Goal: Task Accomplishment & Management: Manage account settings

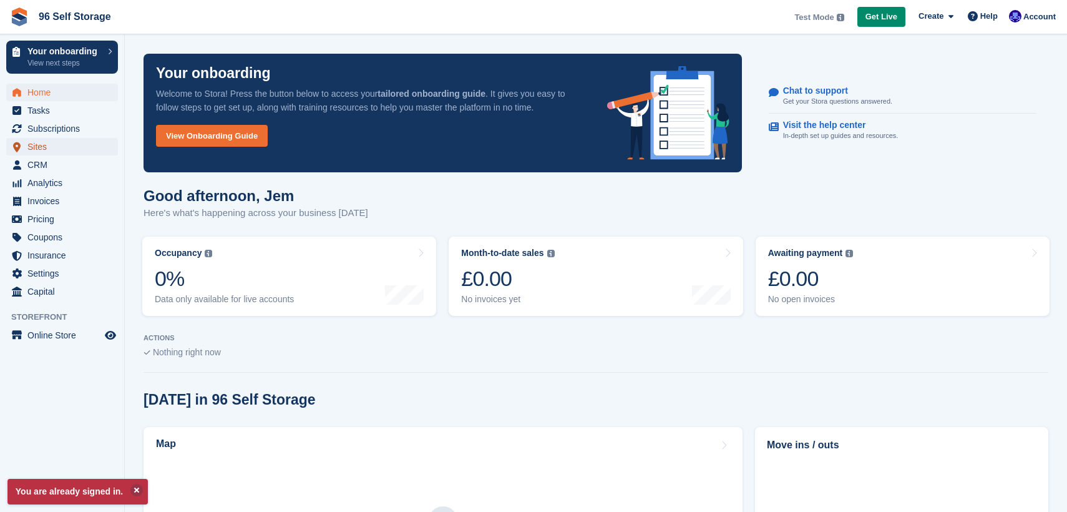
click at [72, 140] on span "Sites" at bounding box center [64, 146] width 75 height 17
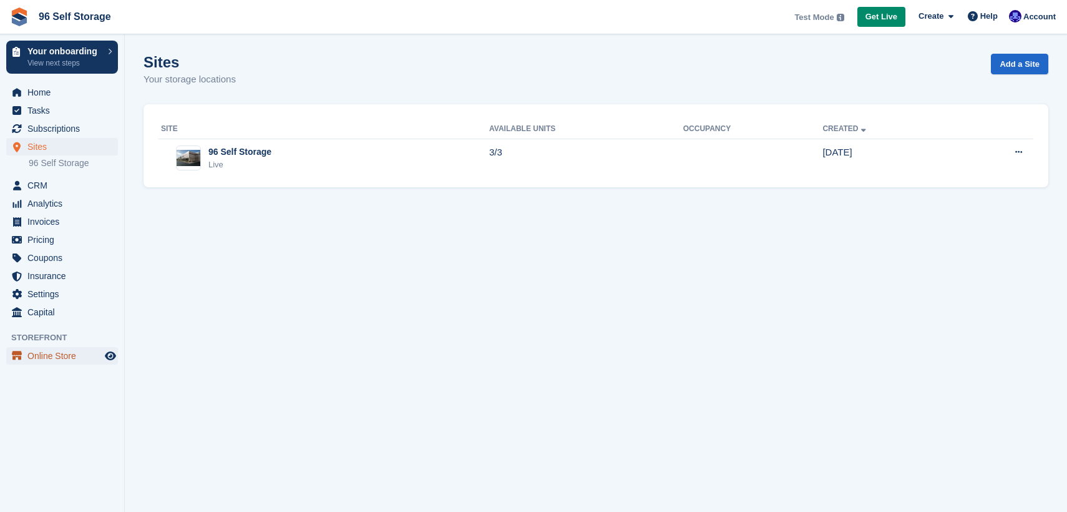
click at [56, 363] on span "Online Store" at bounding box center [64, 355] width 75 height 17
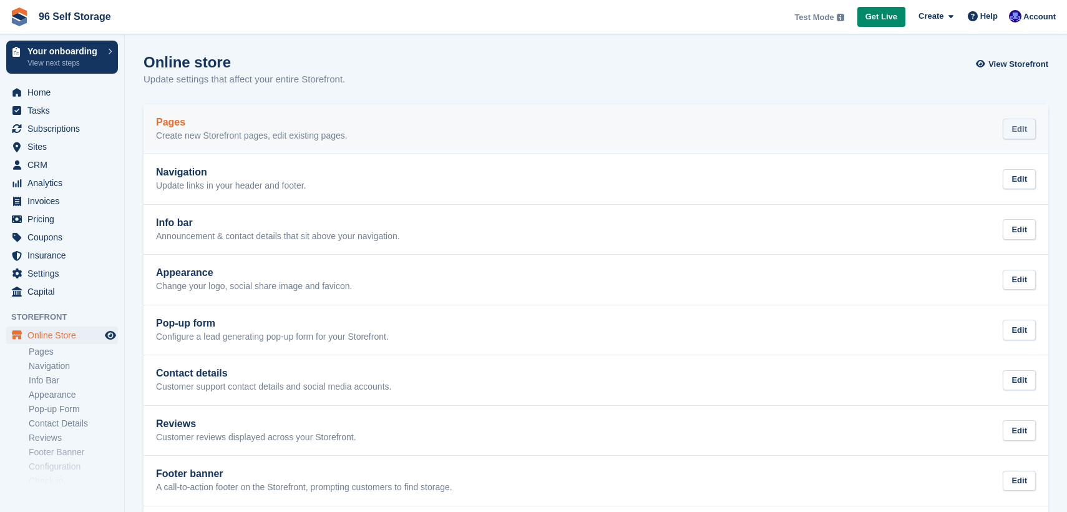
click at [1017, 130] on div "Edit" at bounding box center [1019, 129] width 33 height 21
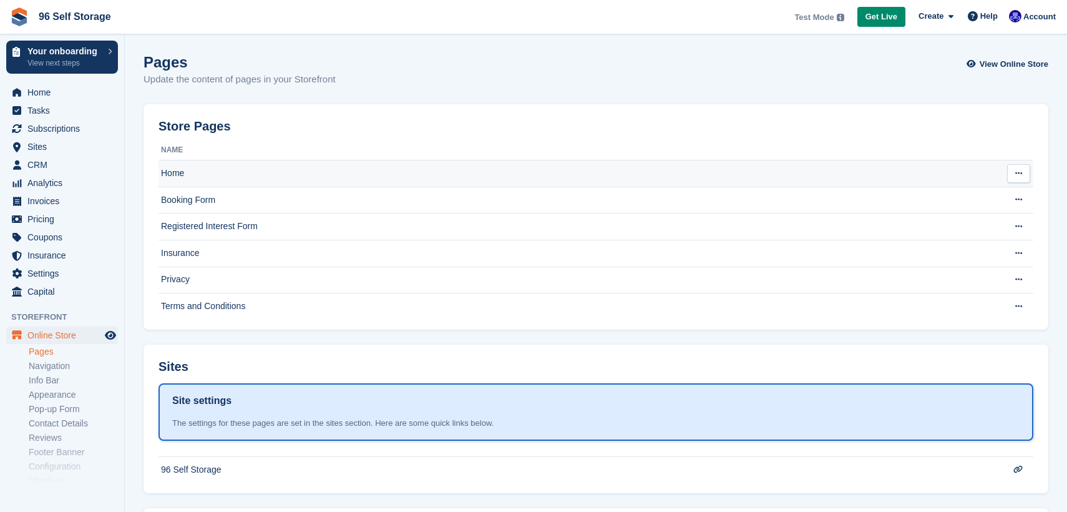
click at [1016, 173] on icon at bounding box center [1018, 173] width 7 height 8
click at [991, 198] on p "Edit page" at bounding box center [970, 198] width 109 height 16
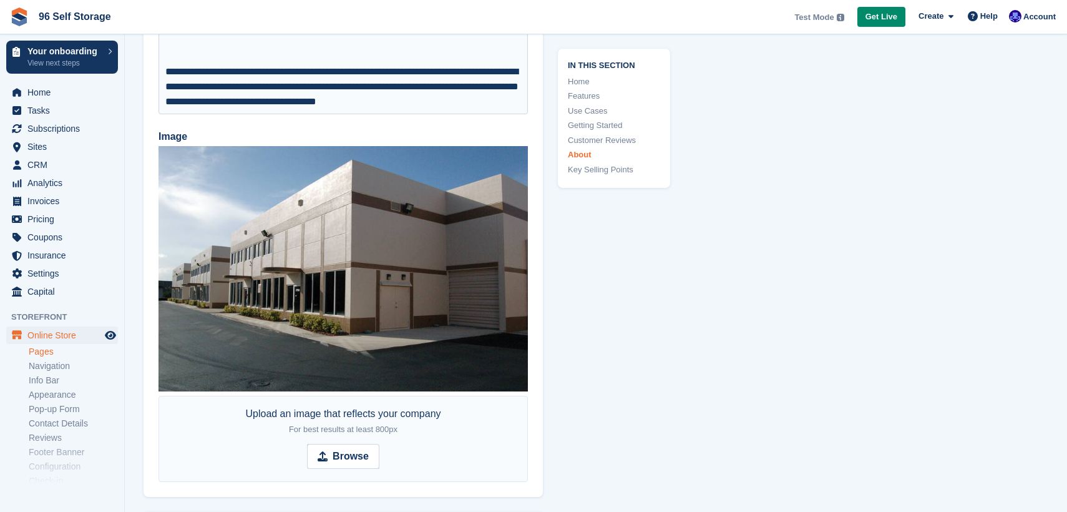
scroll to position [4114, 0]
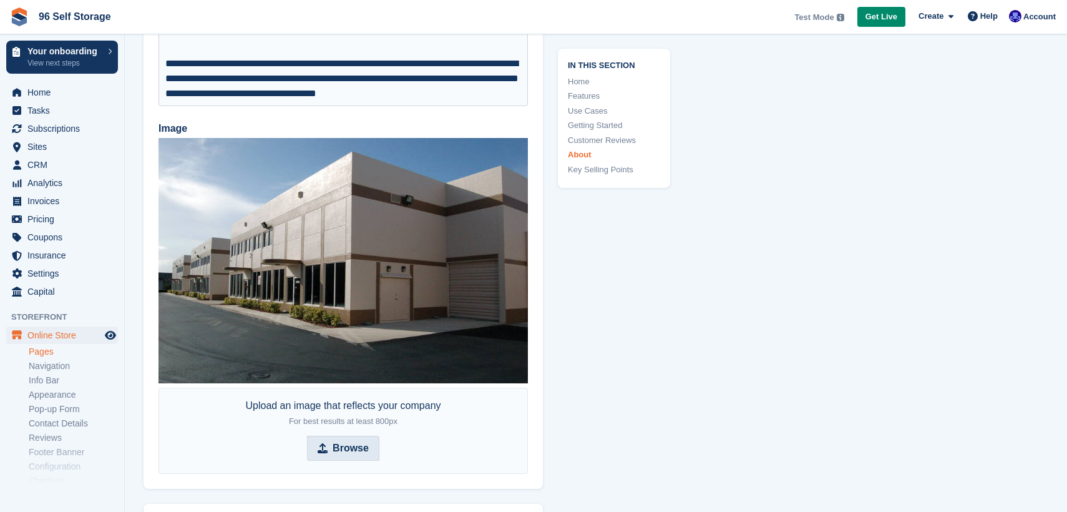
click at [358, 442] on strong "Browse" at bounding box center [351, 447] width 36 height 15
click at [358, 442] on input "Browse" at bounding box center [343, 447] width 72 height 25
type input "**********"
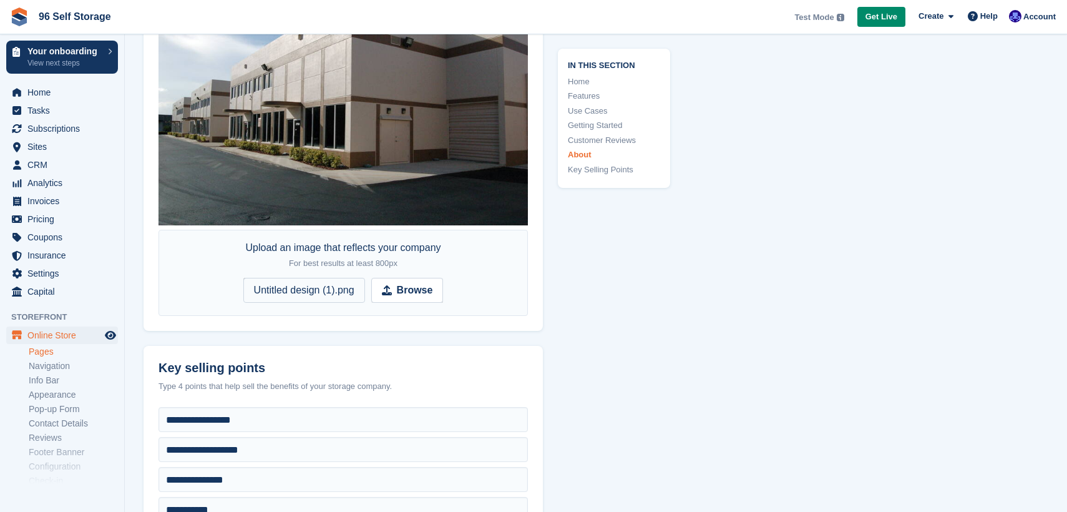
scroll to position [4271, 0]
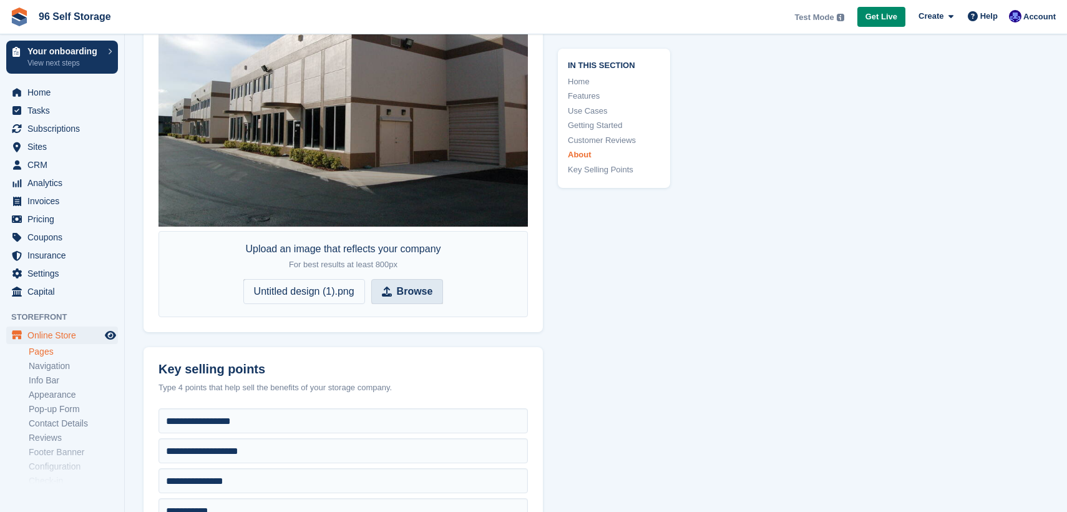
click at [305, 291] on span "Untitled design (1).png" at bounding box center [304, 291] width 122 height 25
click at [305, 291] on input "Browse Untitled design (1).png" at bounding box center [343, 291] width 200 height 25
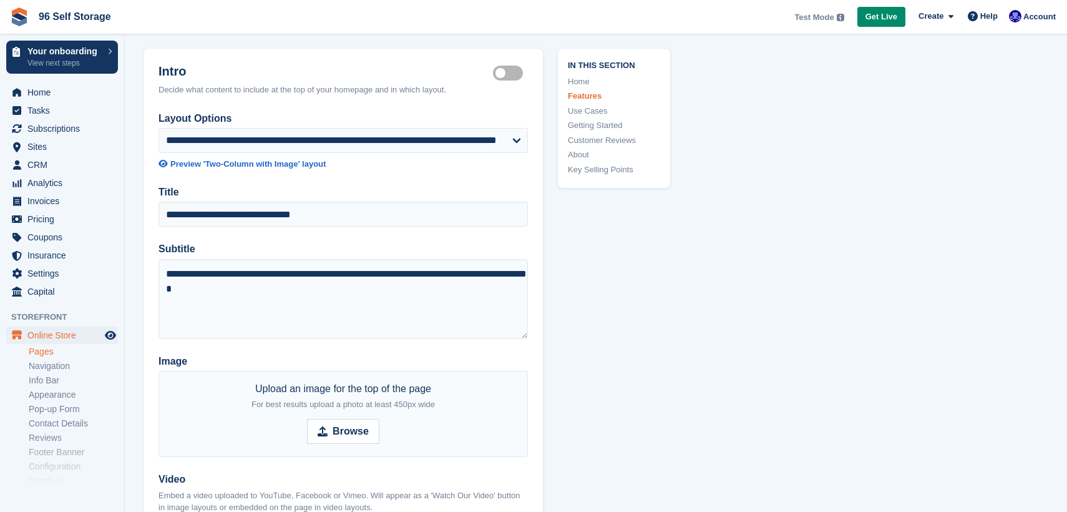
scroll to position [43, 0]
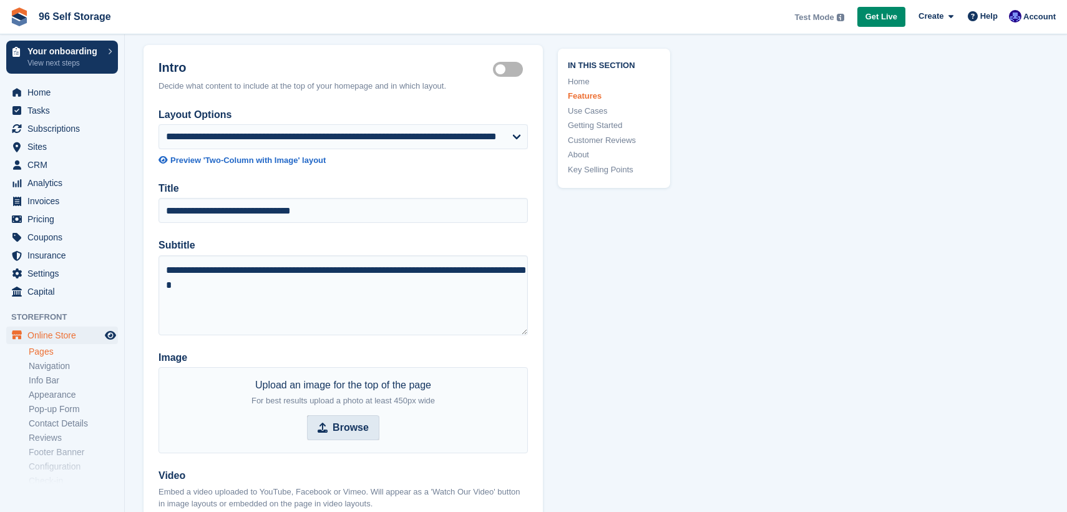
click at [352, 433] on strong "Browse" at bounding box center [351, 427] width 36 height 15
click at [352, 433] on input "Browse" at bounding box center [343, 427] width 72 height 25
type input "**********"
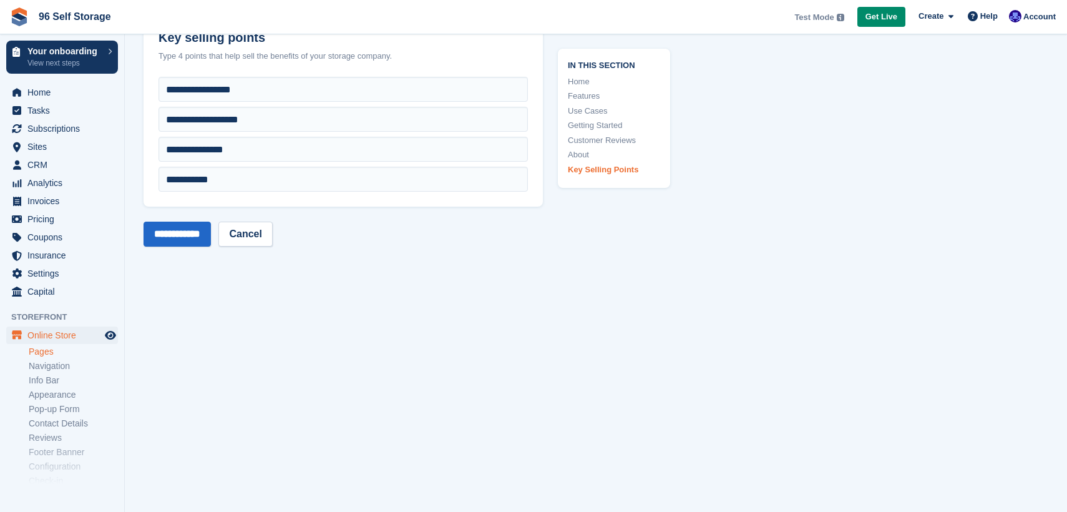
scroll to position [4624, 0]
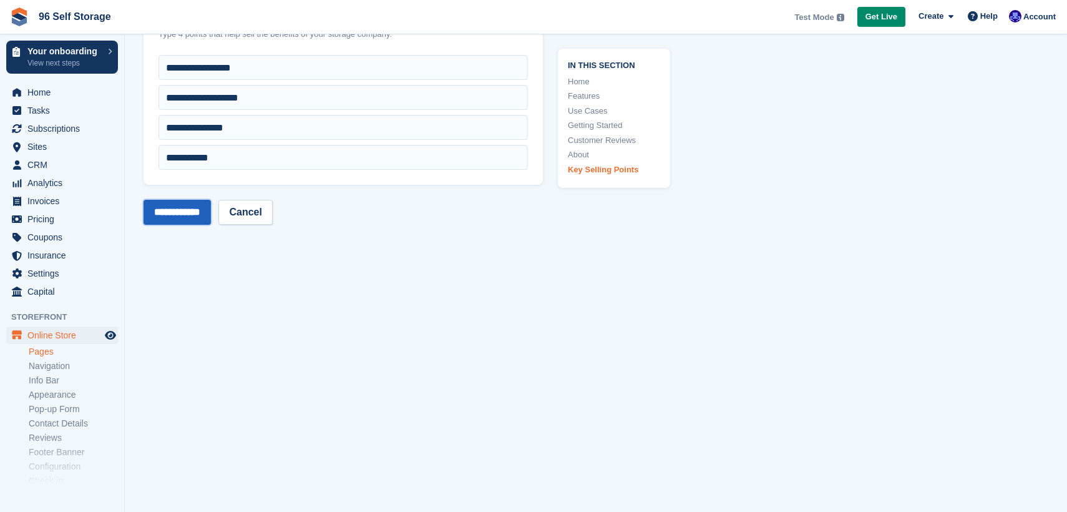
click at [211, 209] on input "**********" at bounding box center [176, 212] width 67 height 25
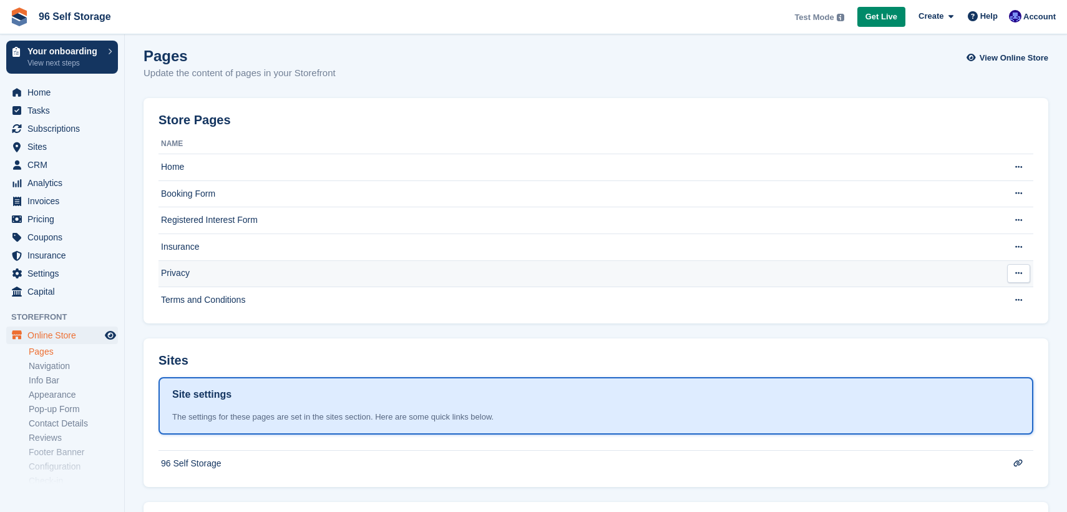
scroll to position [2, 0]
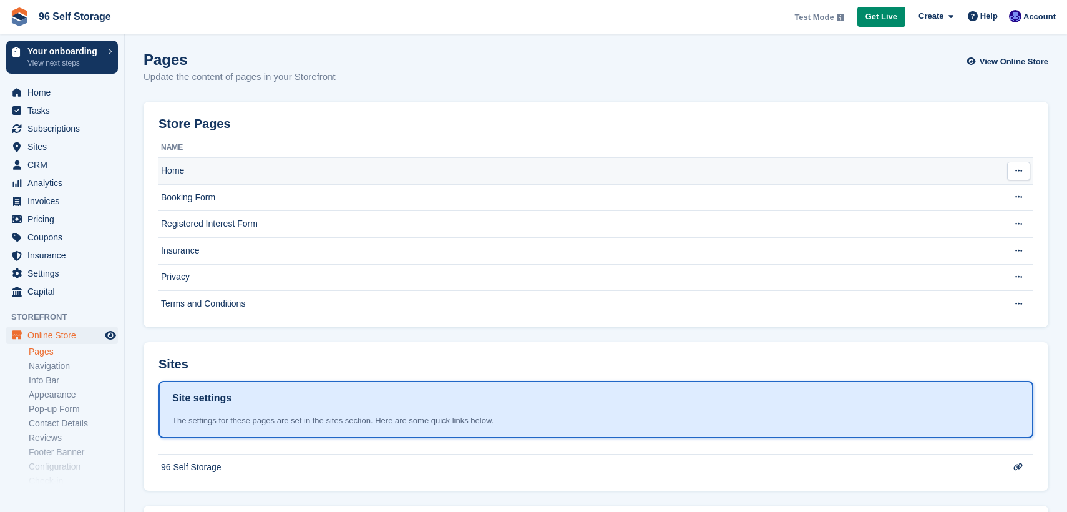
click at [1018, 171] on icon at bounding box center [1018, 171] width 7 height 8
click at [964, 192] on p "Edit page" at bounding box center [970, 195] width 109 height 16
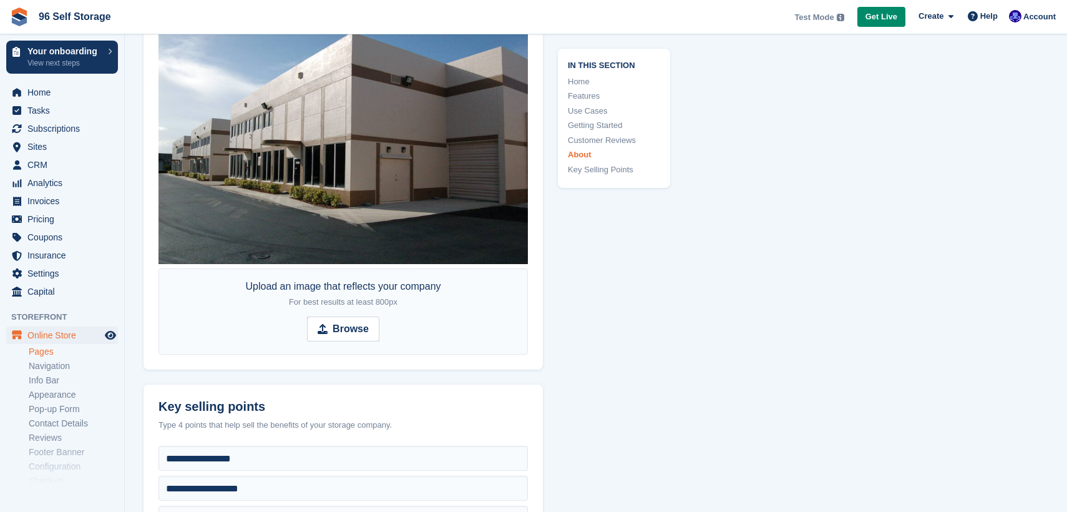
scroll to position [4329, 0]
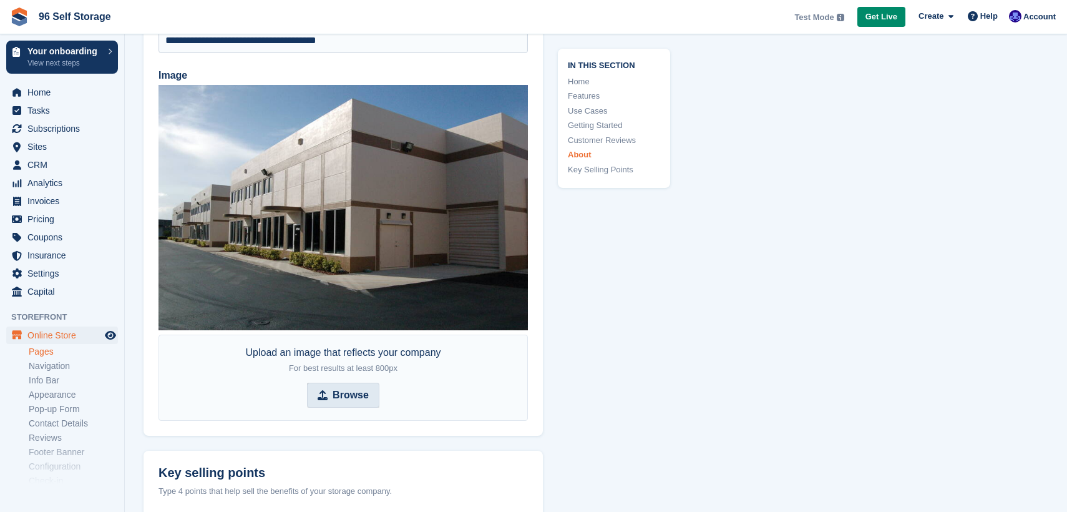
click at [353, 389] on strong "Browse" at bounding box center [351, 394] width 36 height 15
click at [353, 389] on input "Browse" at bounding box center [343, 394] width 72 height 25
type input "**********"
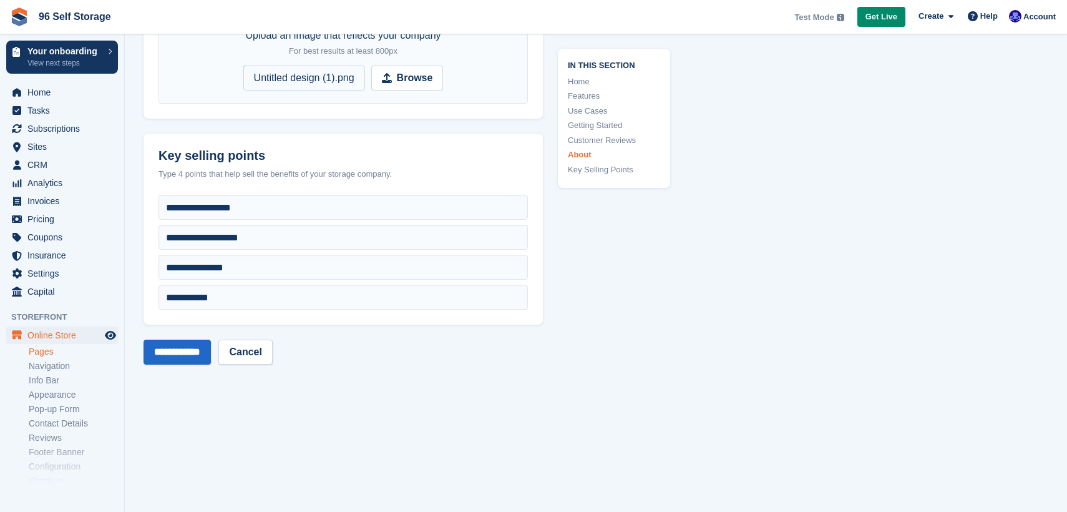
scroll to position [4785, 0]
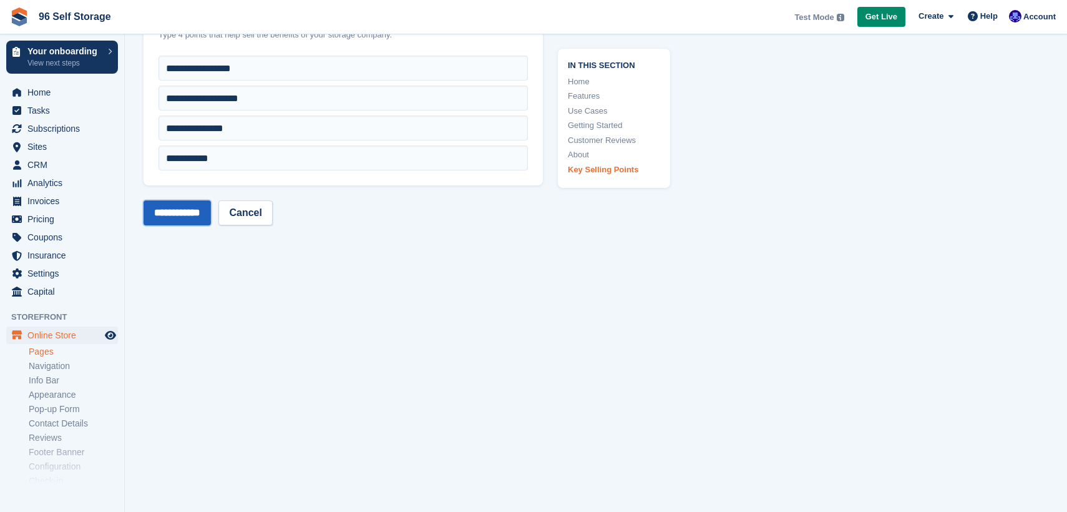
click at [211, 211] on input "**********" at bounding box center [176, 212] width 67 height 25
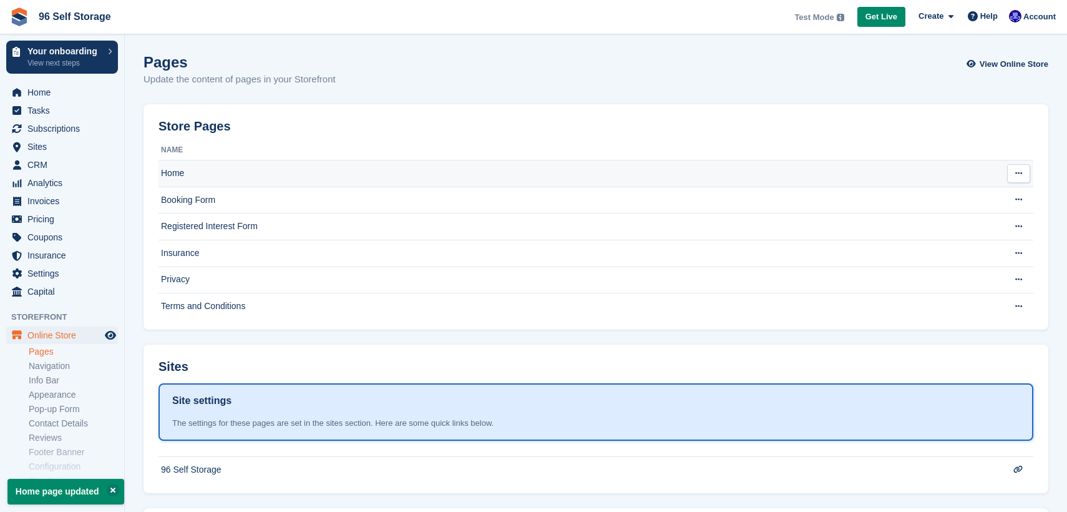
click at [1018, 177] on icon at bounding box center [1018, 173] width 7 height 8
click at [972, 194] on p "Edit page" at bounding box center [970, 198] width 109 height 16
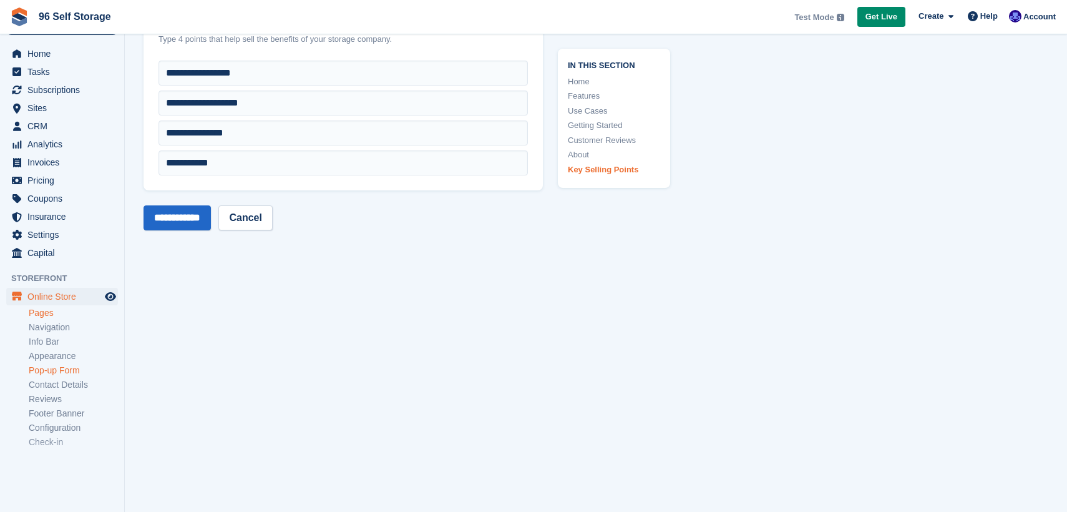
scroll to position [40, 0]
click at [49, 313] on link "Pages" at bounding box center [73, 312] width 89 height 12
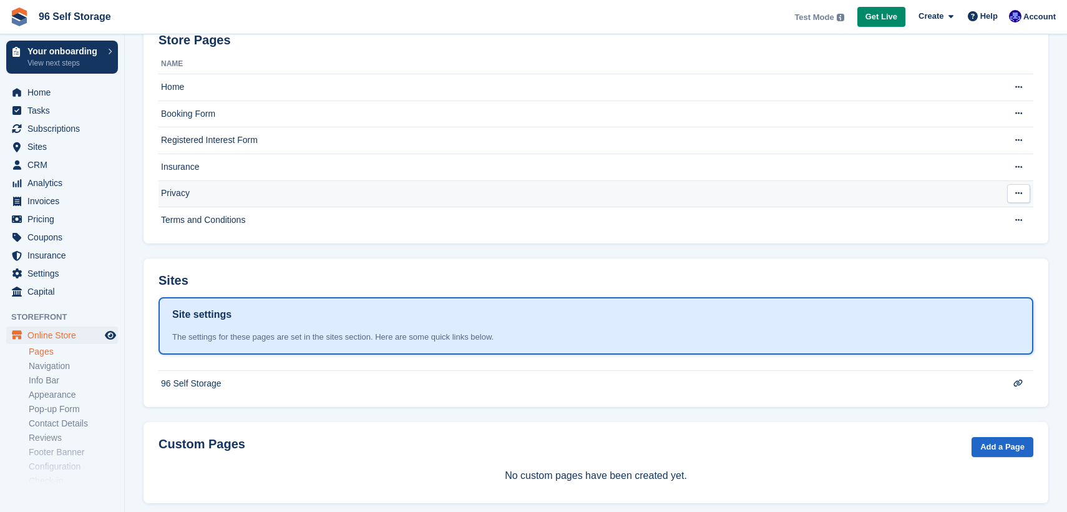
scroll to position [104, 0]
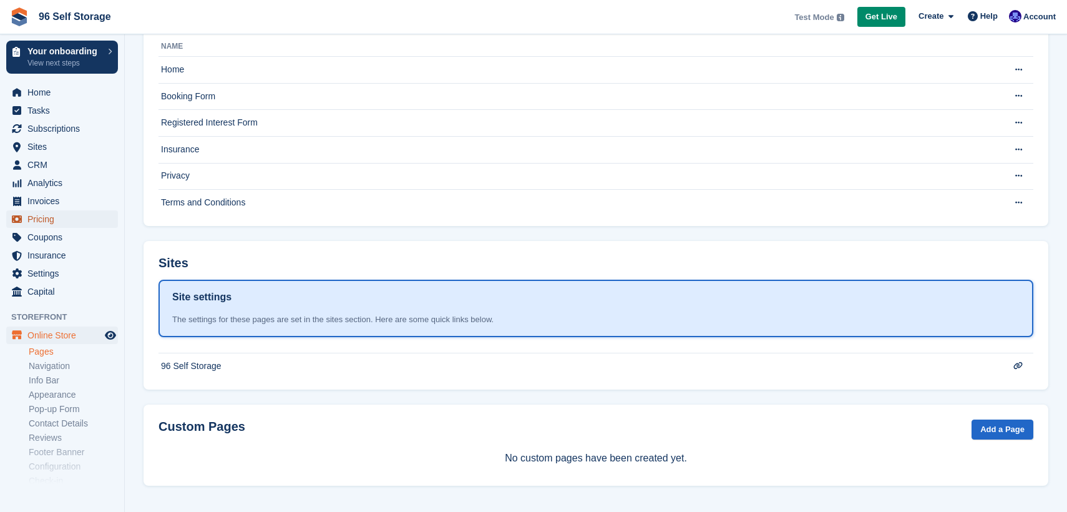
click at [51, 221] on span "Pricing" at bounding box center [64, 218] width 75 height 17
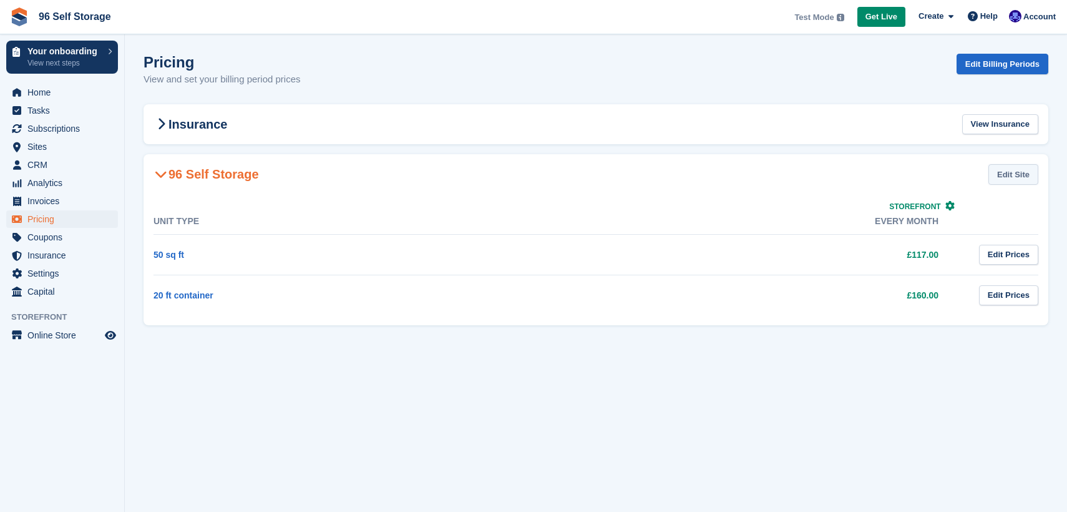
click at [1026, 170] on link "Edit Site" at bounding box center [1013, 174] width 50 height 21
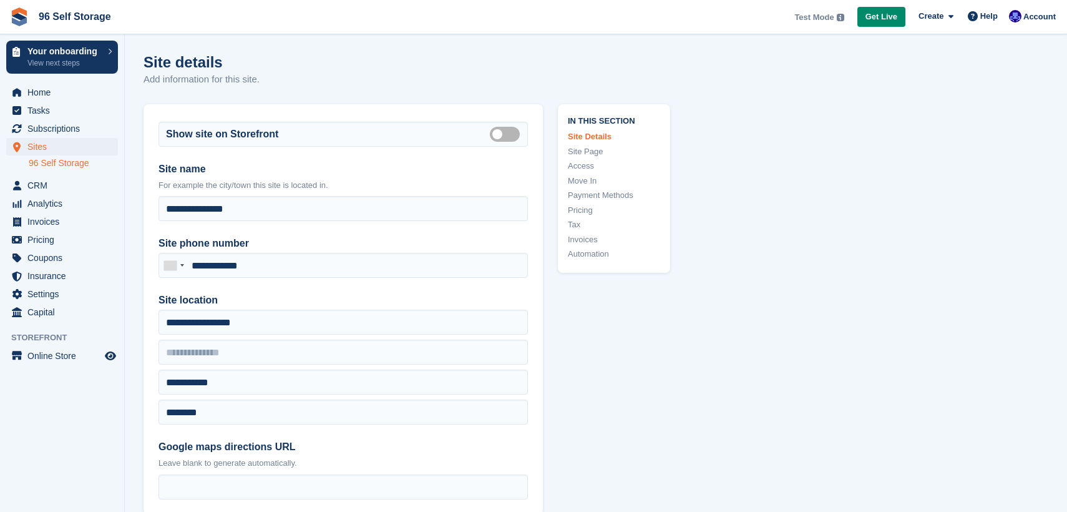
click at [591, 208] on link "Pricing" at bounding box center [614, 210] width 92 height 12
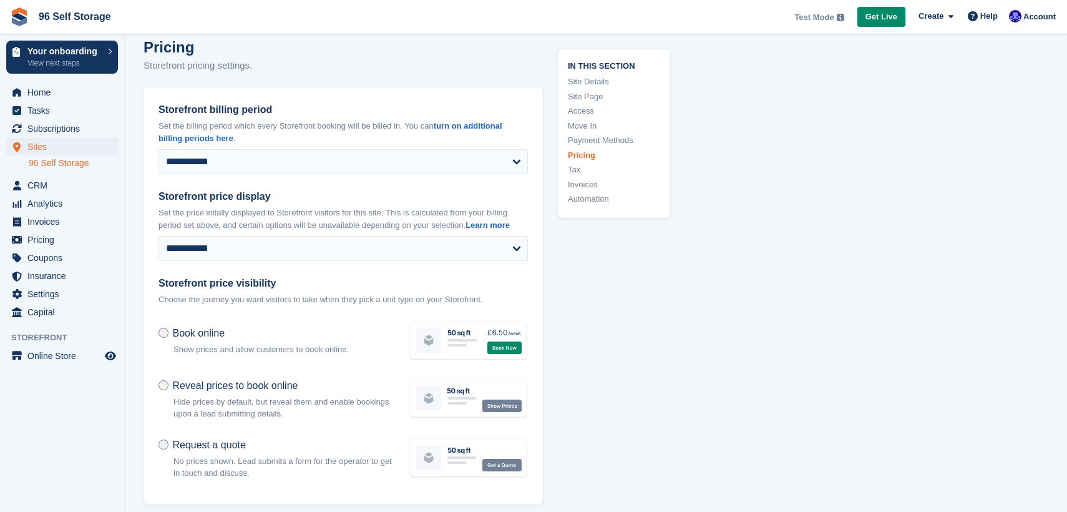
scroll to position [4007, 0]
click at [603, 84] on link "Site Details" at bounding box center [614, 81] width 92 height 12
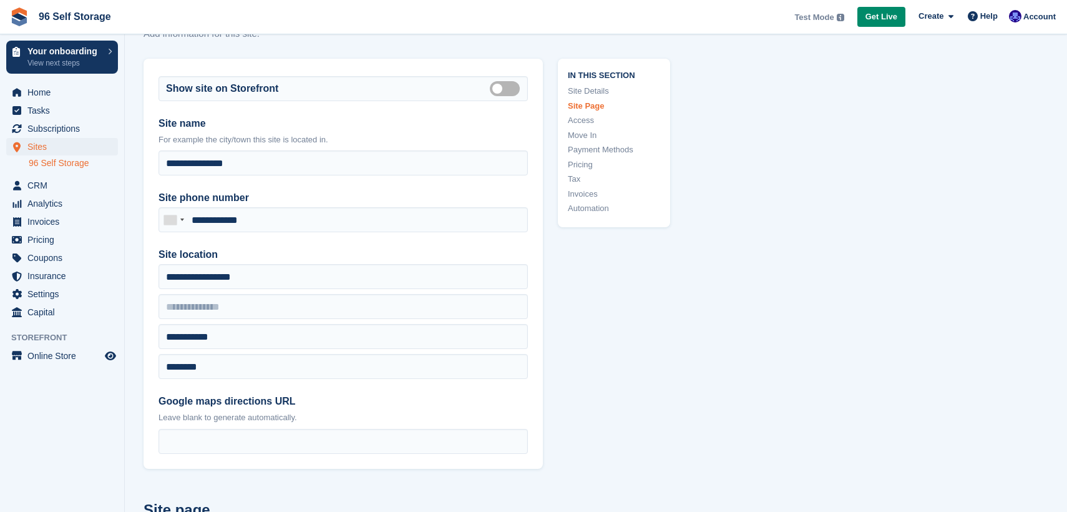
scroll to position [20, 0]
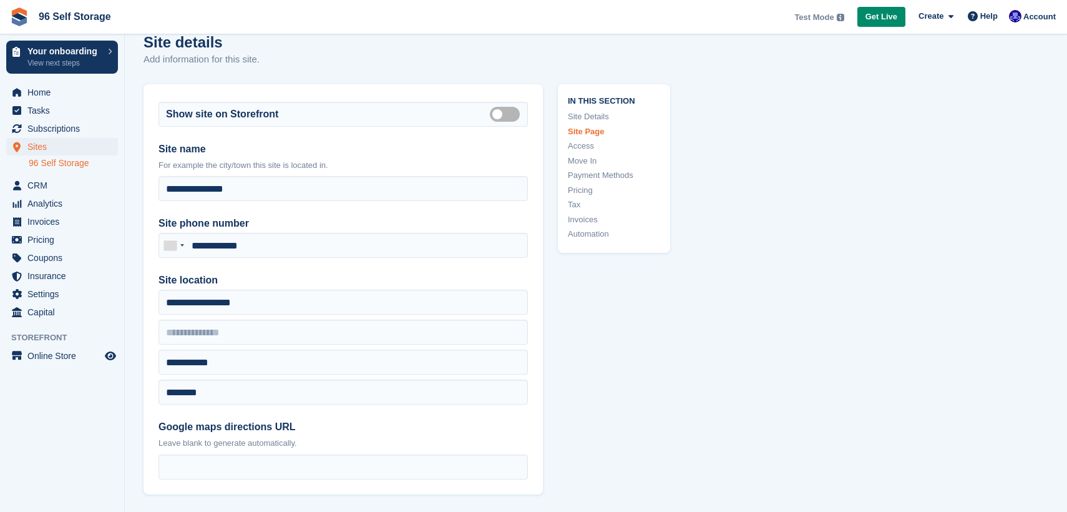
click at [578, 132] on link "Site Page" at bounding box center [614, 131] width 92 height 12
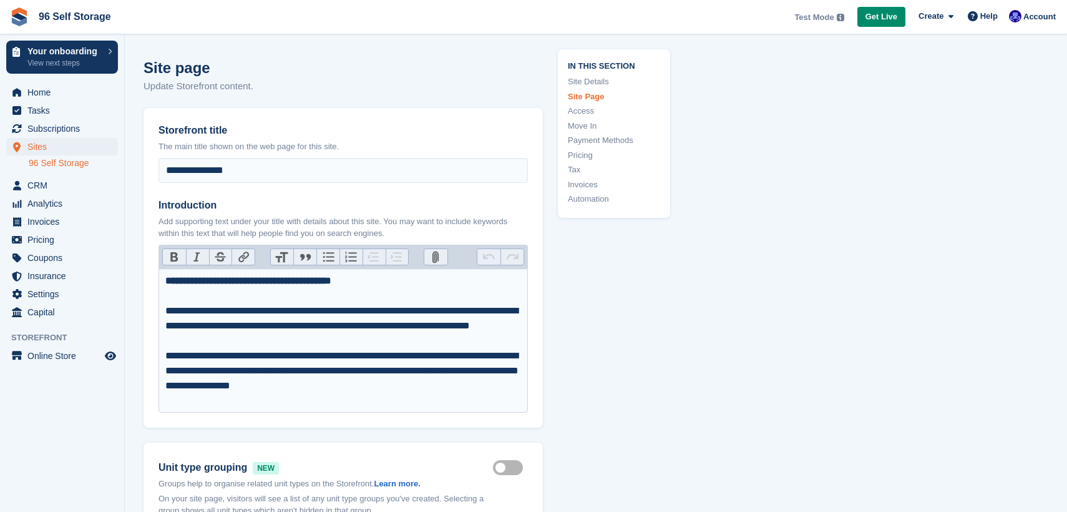
scroll to position [510, 0]
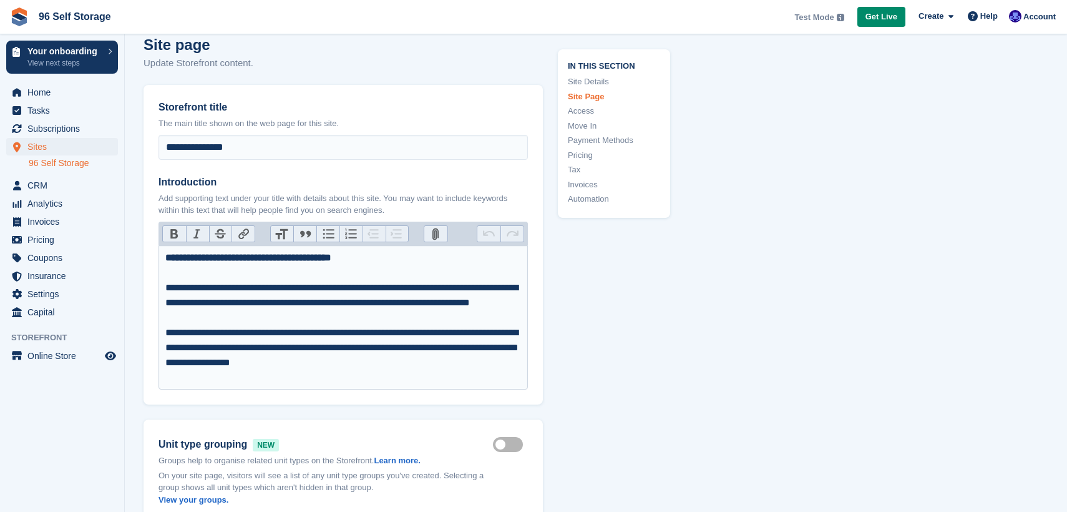
click at [580, 127] on link "Move In" at bounding box center [614, 125] width 92 height 12
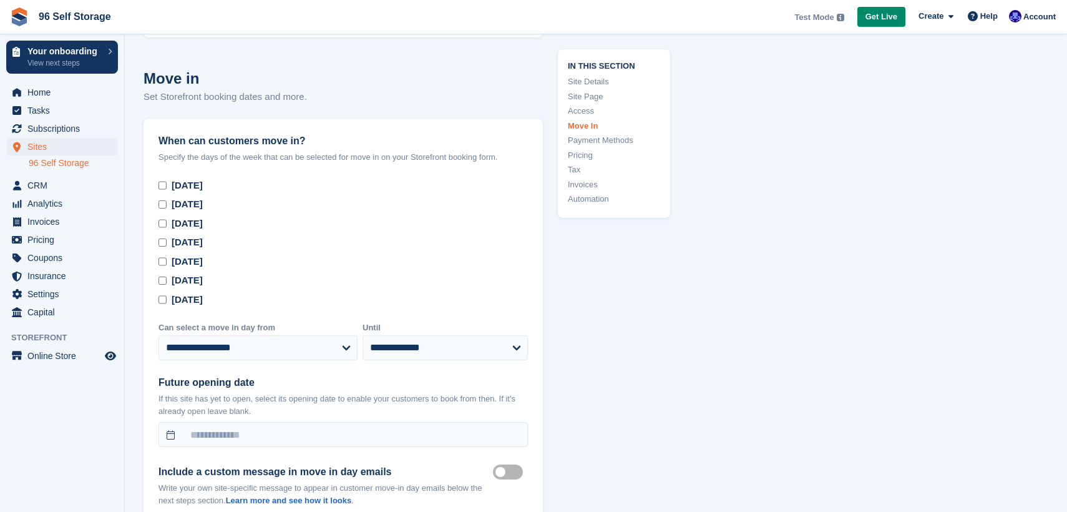
scroll to position [3213, 0]
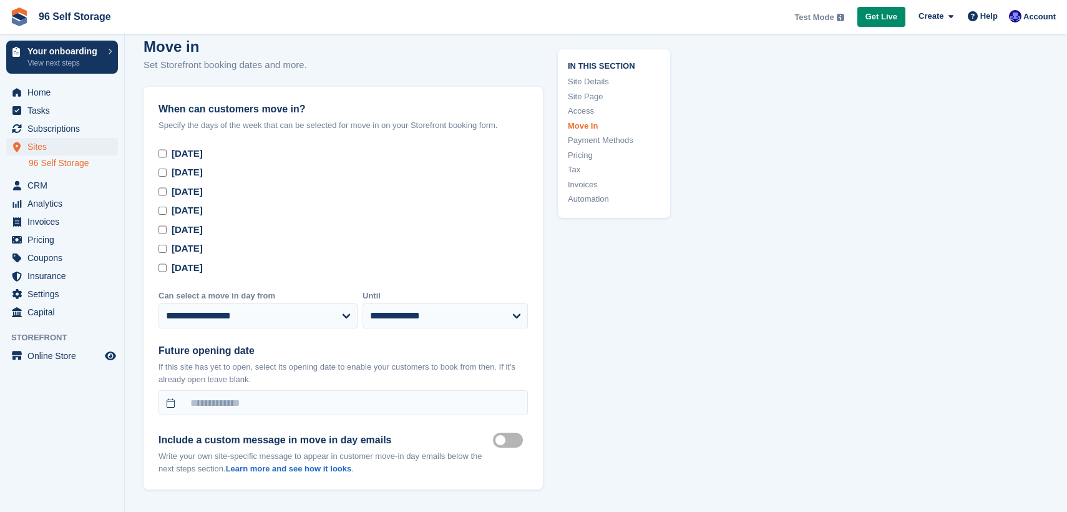
click at [579, 138] on link "Payment Methods" at bounding box center [614, 140] width 92 height 12
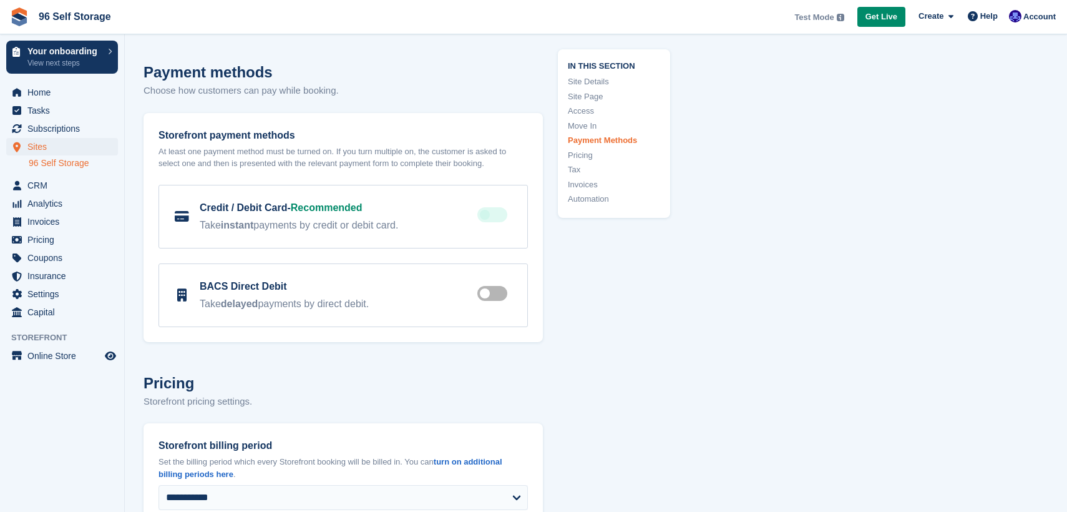
scroll to position [3696, 0]
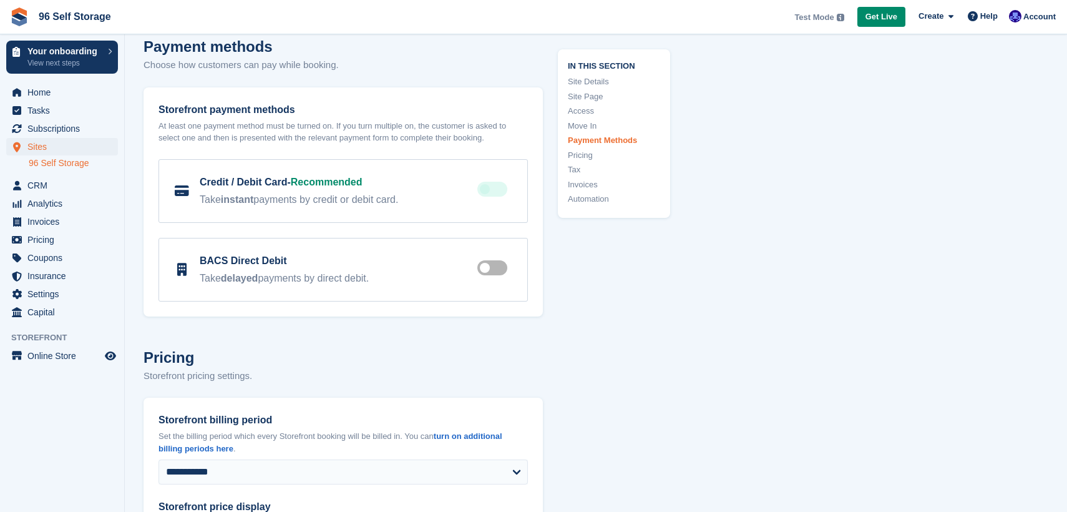
click at [577, 152] on link "Pricing" at bounding box center [614, 154] width 92 height 12
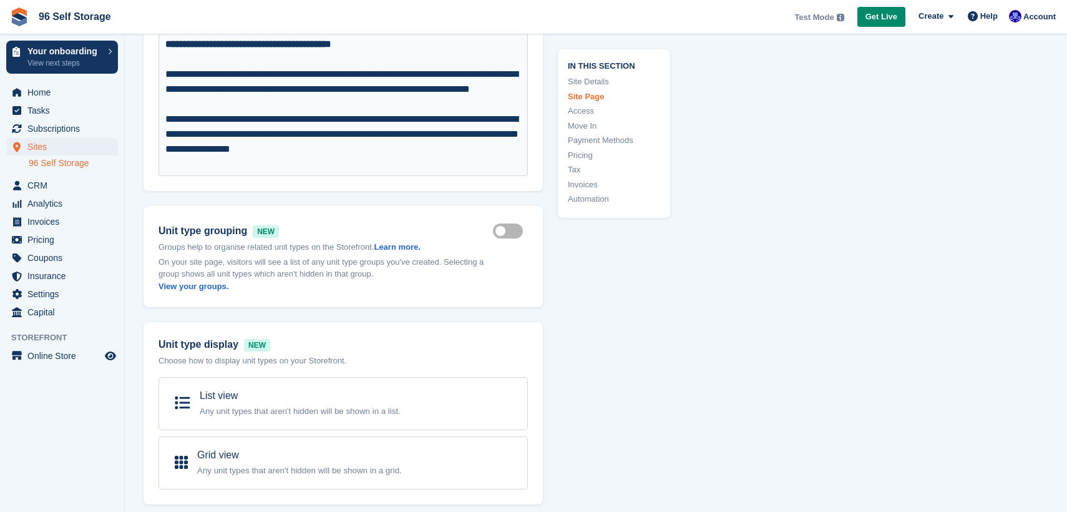
scroll to position [724, 0]
click at [198, 284] on link "View your groups." at bounding box center [193, 285] width 70 height 9
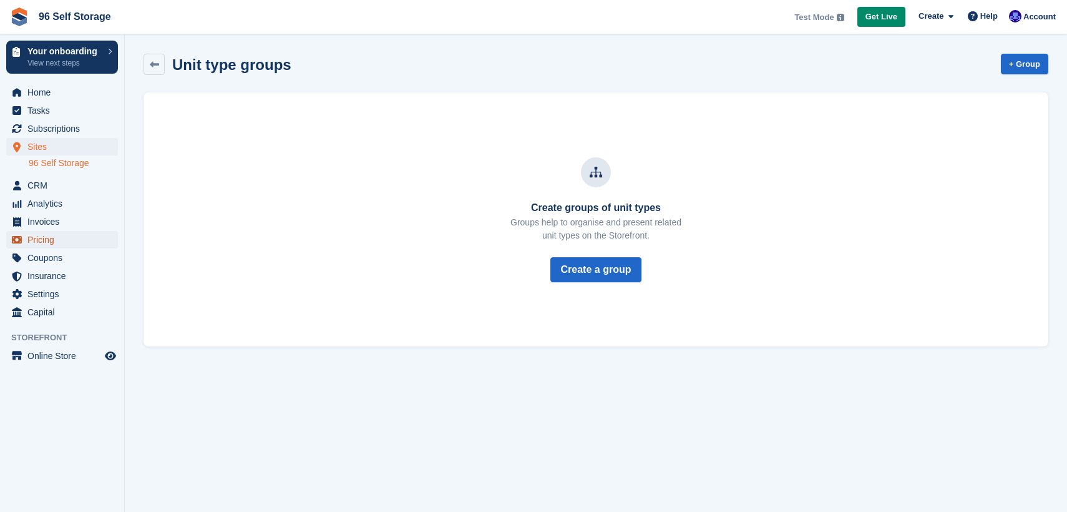
click at [48, 243] on span "Pricing" at bounding box center [64, 239] width 75 height 17
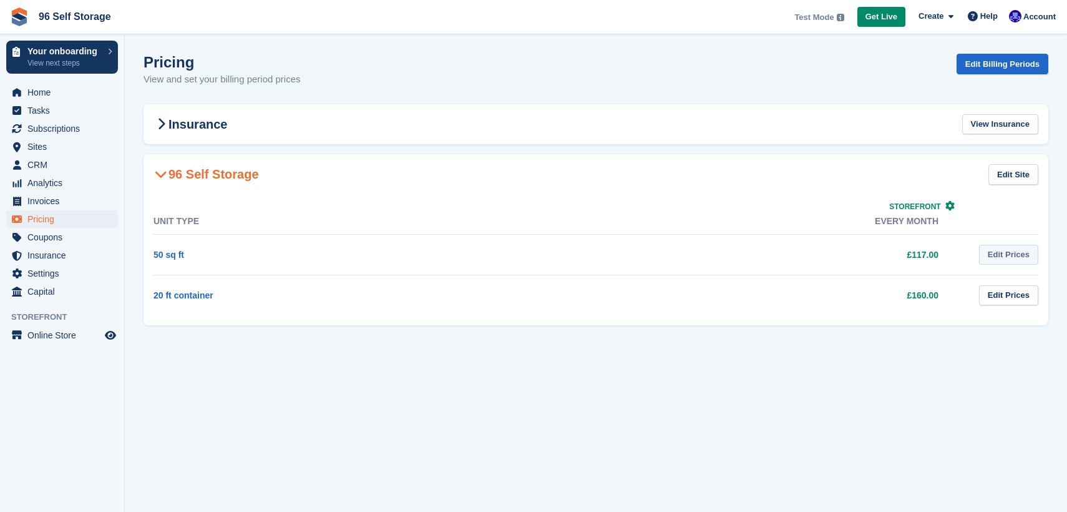
click at [1009, 256] on link "Edit Prices" at bounding box center [1008, 255] width 59 height 21
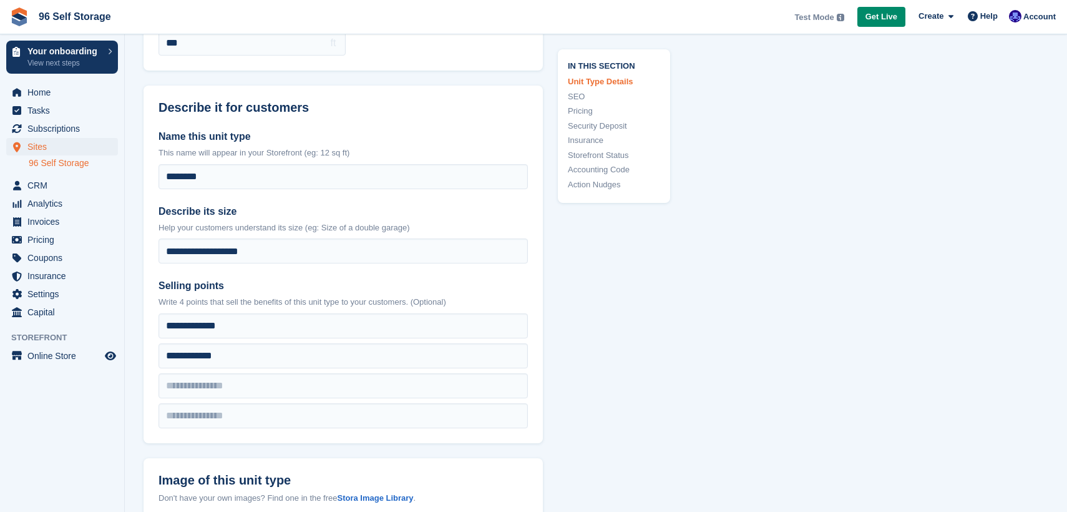
scroll to position [173, 0]
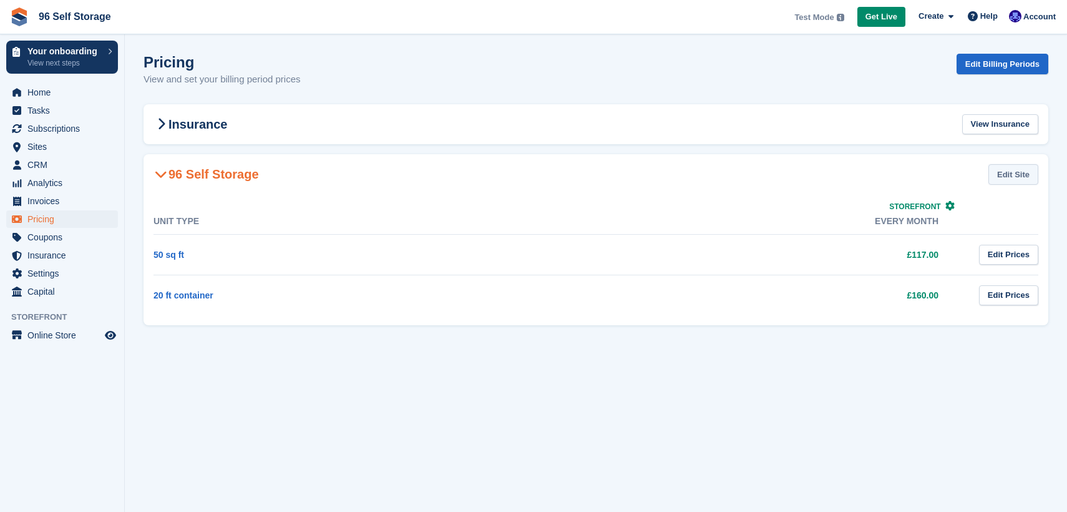
click at [1022, 176] on link "Edit Site" at bounding box center [1013, 174] width 50 height 21
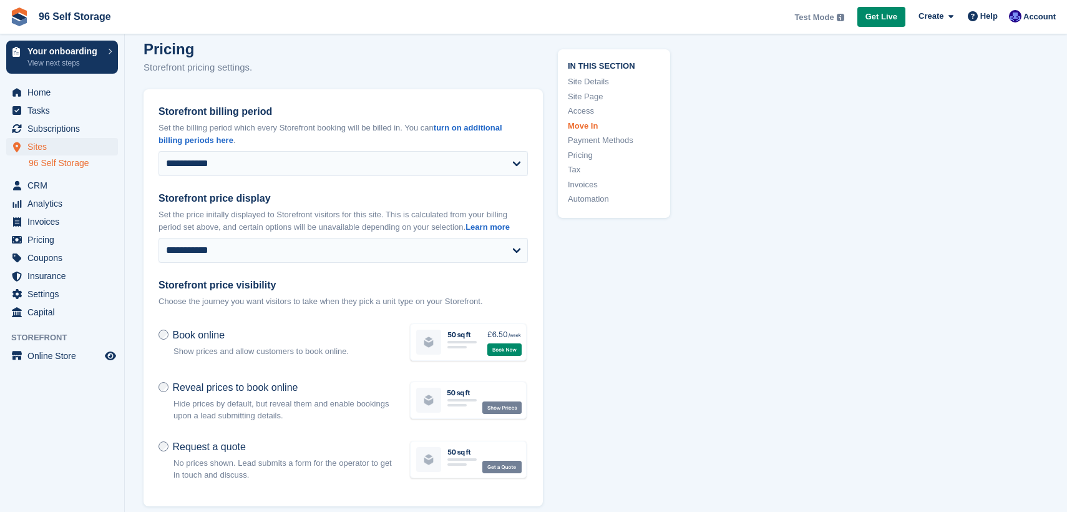
scroll to position [4007, 0]
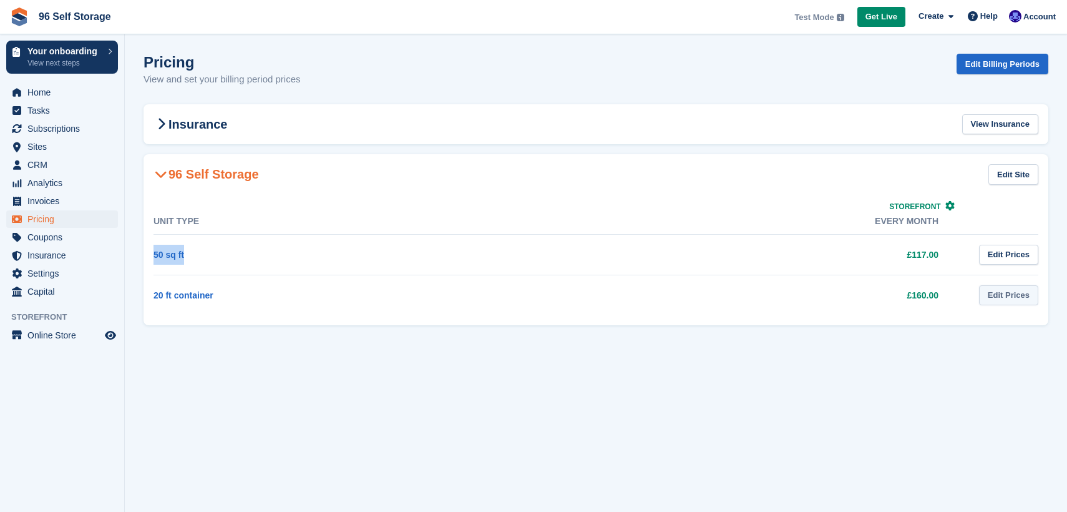
click at [1004, 299] on link "Edit Prices" at bounding box center [1008, 295] width 59 height 21
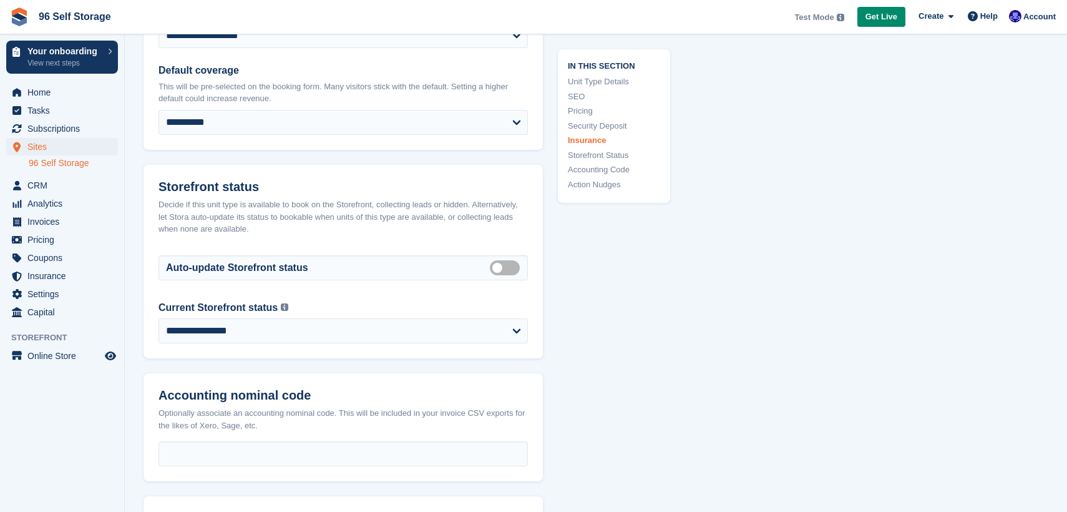
scroll to position [1715, 0]
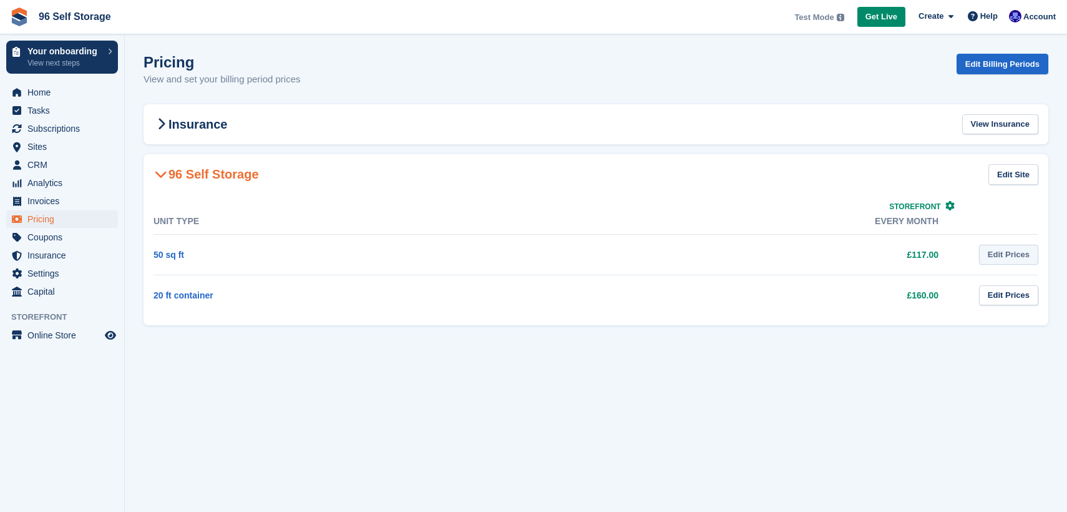
click at [1004, 260] on link "Edit Prices" at bounding box center [1008, 255] width 59 height 21
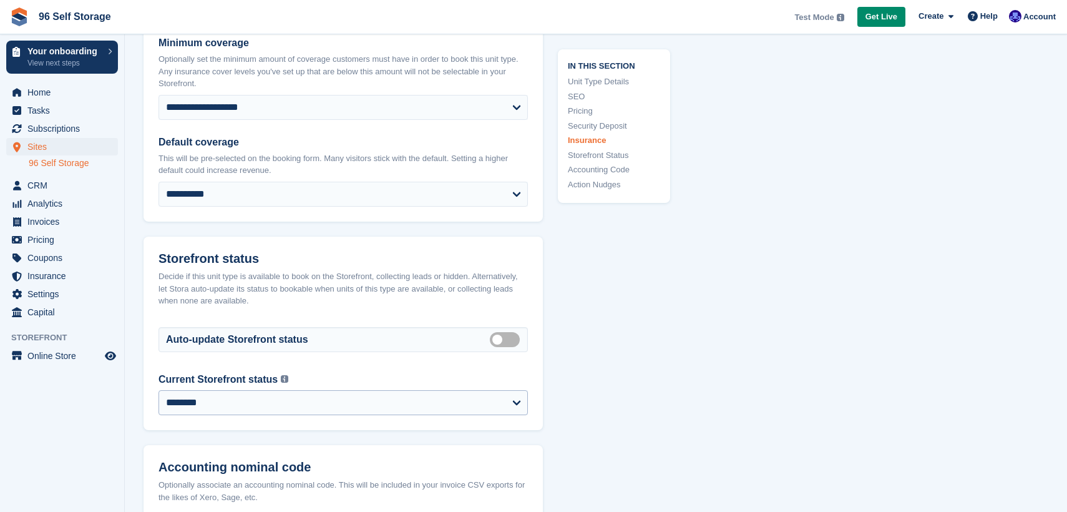
scroll to position [1667, 0]
click at [515, 337] on label "Auto manage storefront status" at bounding box center [507, 338] width 35 height 2
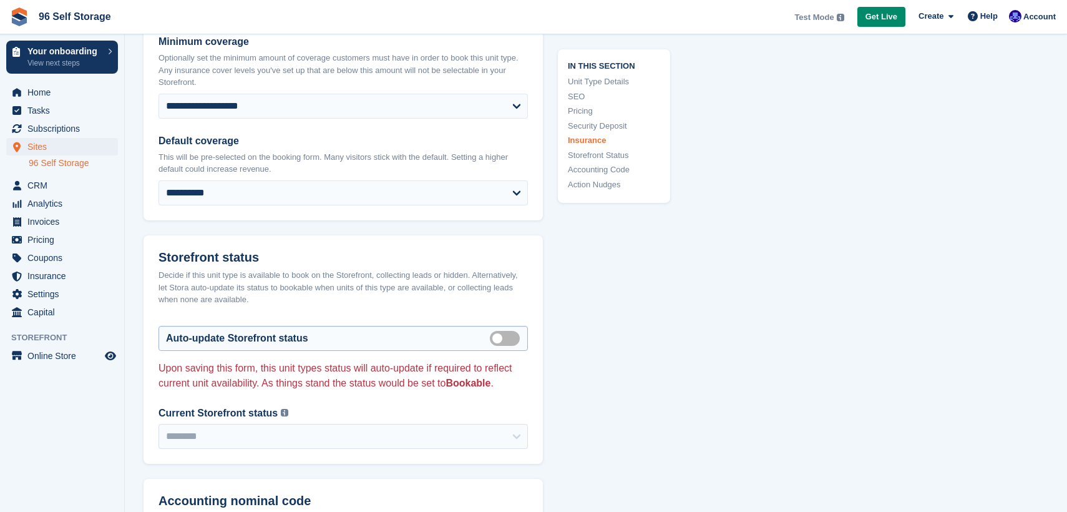
click at [515, 337] on label "Auto manage storefront status" at bounding box center [507, 338] width 35 height 2
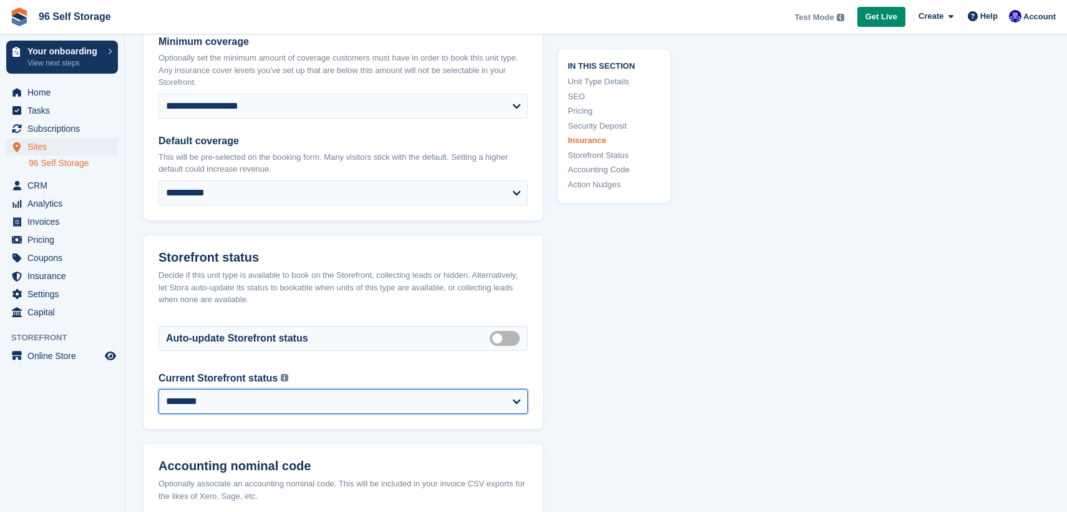
click at [522, 402] on select "**********" at bounding box center [342, 401] width 369 height 25
select select "******"
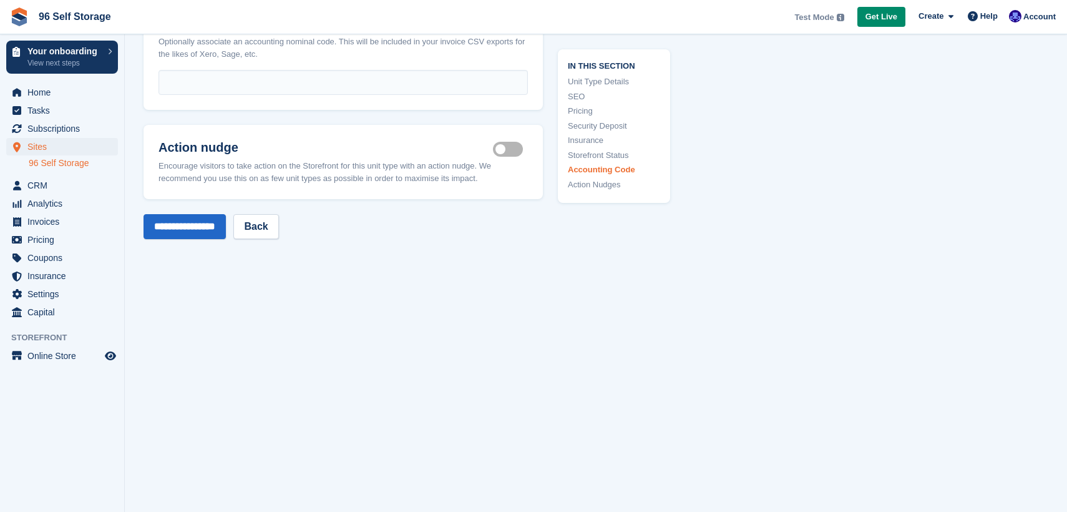
scroll to position [2120, 0]
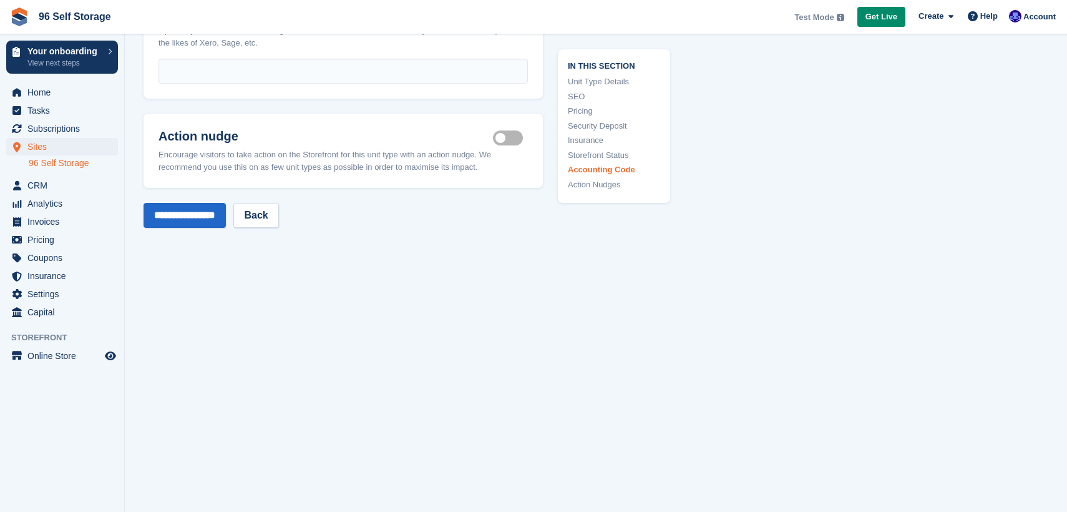
click at [226, 223] on input "**********" at bounding box center [184, 215] width 82 height 25
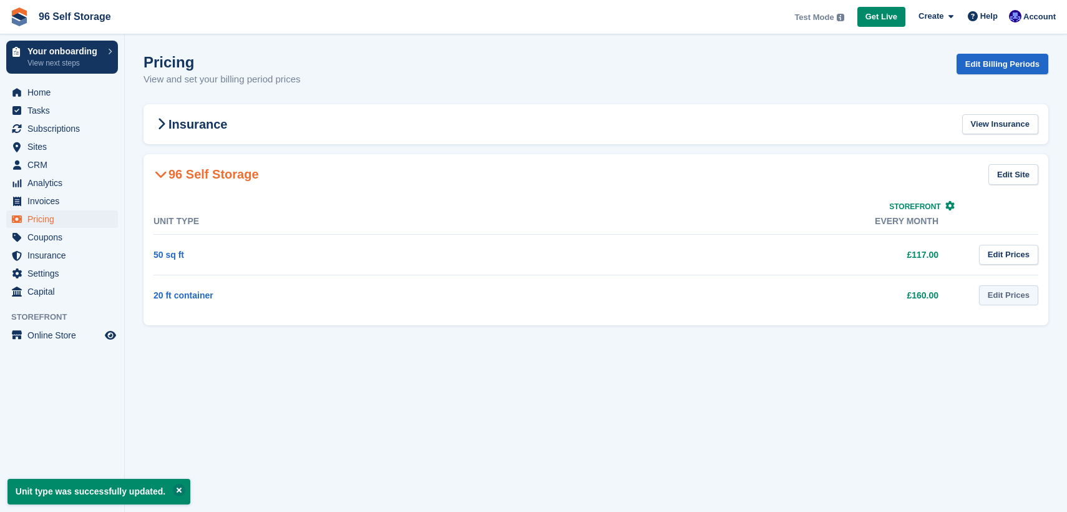
click at [1004, 296] on link "Edit Prices" at bounding box center [1008, 295] width 59 height 21
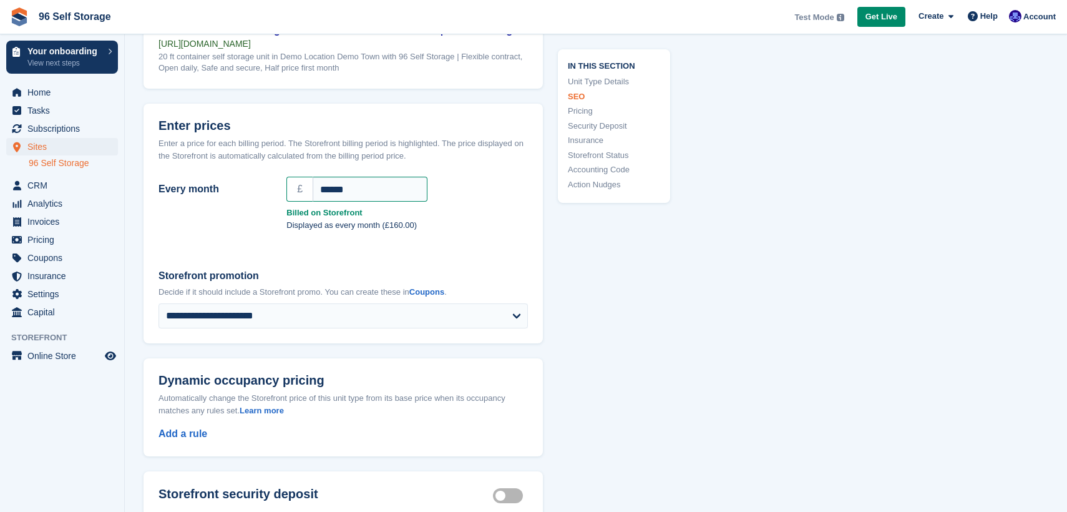
scroll to position [1028, 0]
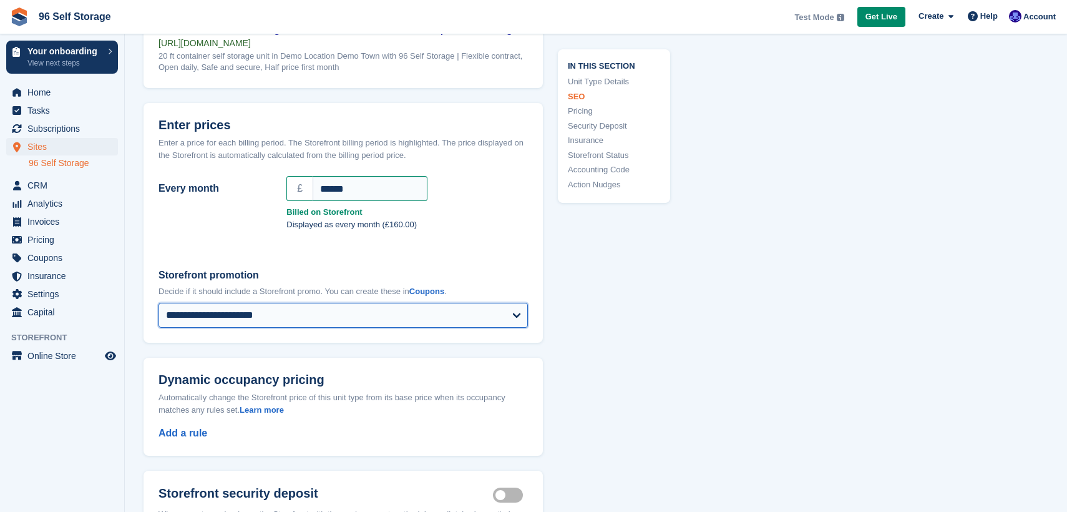
click at [508, 316] on select "**********" at bounding box center [342, 315] width 369 height 25
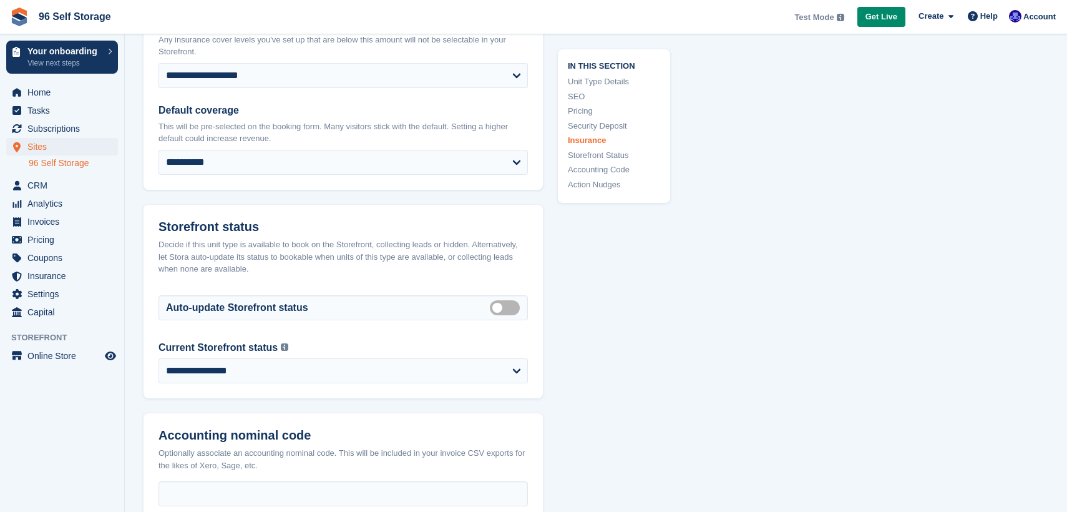
scroll to position [1716, 0]
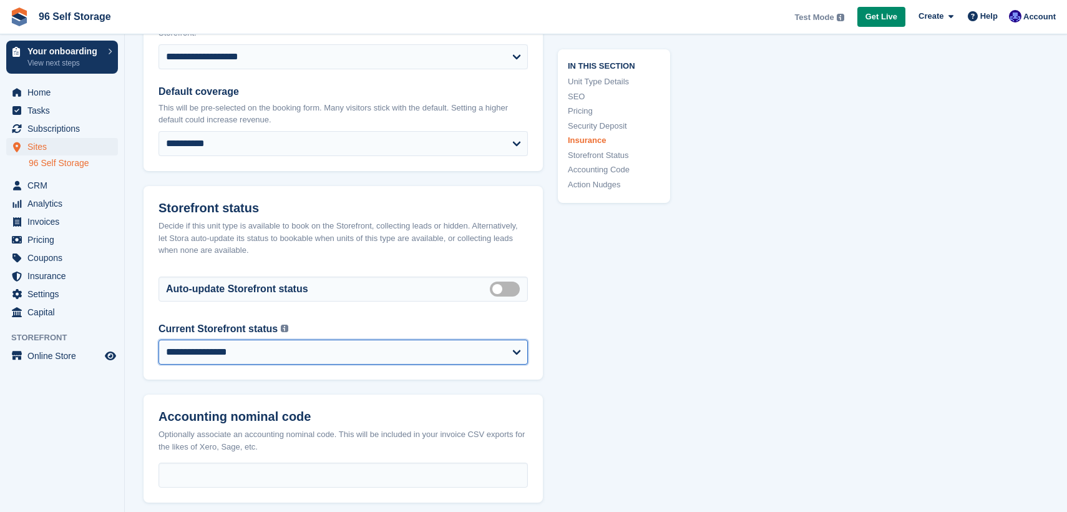
click at [518, 347] on select "**********" at bounding box center [342, 351] width 369 height 25
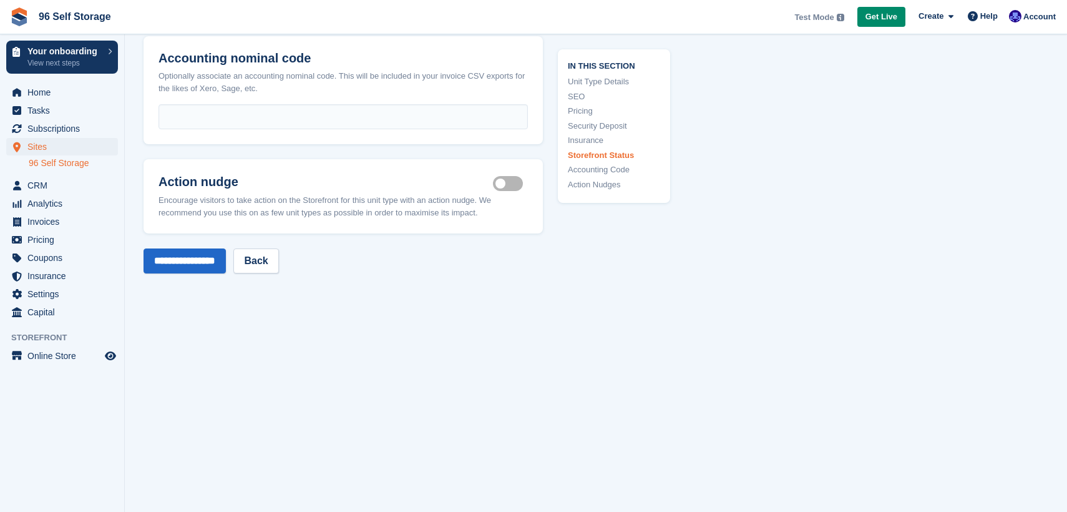
scroll to position [2120, 0]
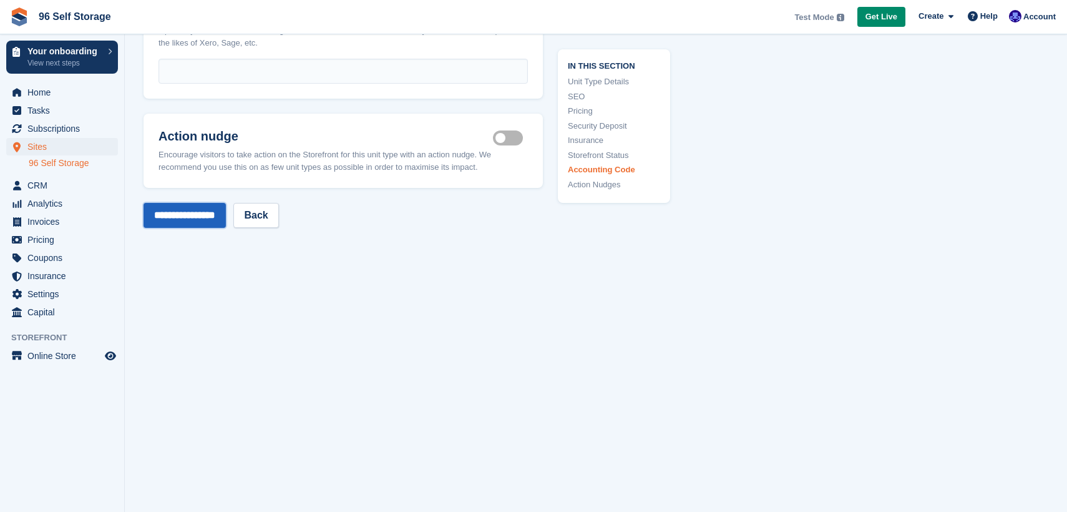
click at [226, 215] on input "**********" at bounding box center [184, 215] width 82 height 25
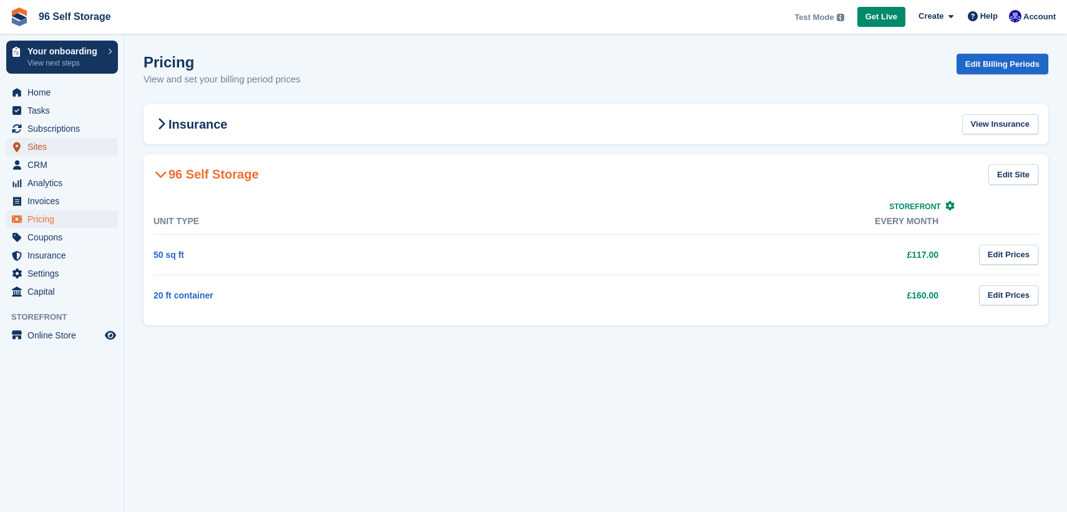
click at [77, 147] on span "Sites" at bounding box center [64, 146] width 75 height 17
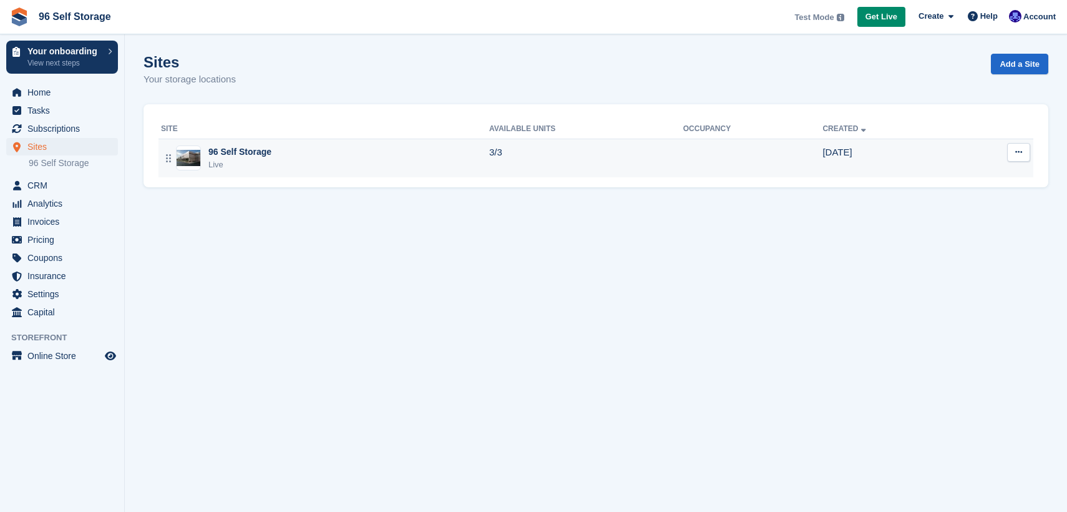
click at [1021, 156] on button at bounding box center [1018, 152] width 23 height 19
click at [974, 173] on p "Edit site" at bounding box center [970, 176] width 109 height 16
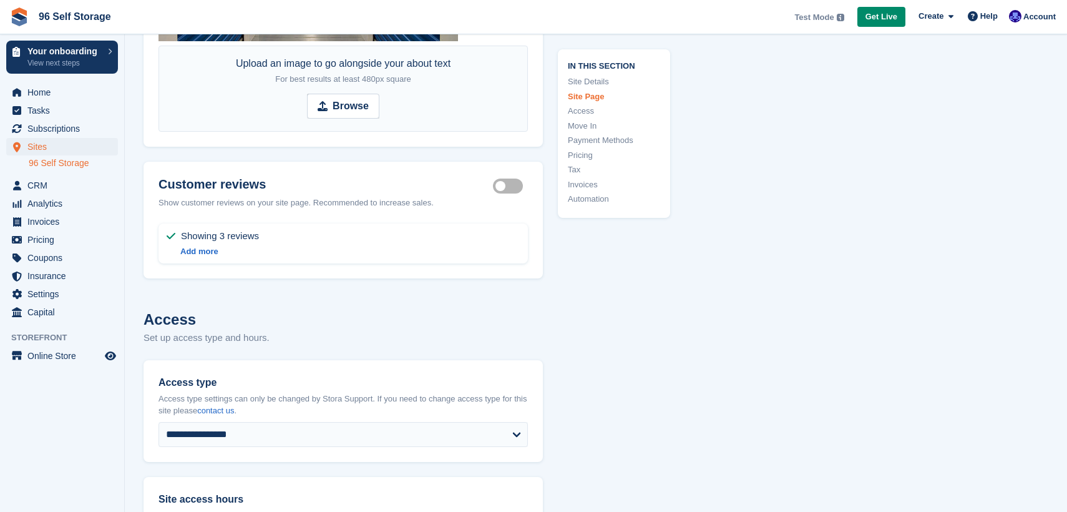
scroll to position [2369, 0]
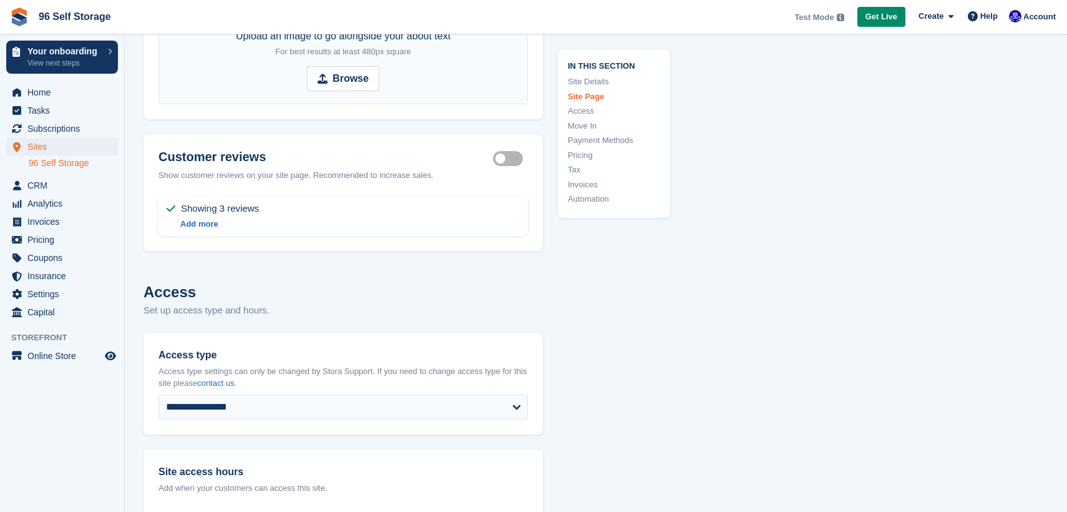
click at [507, 158] on label "Storefront show reviews" at bounding box center [510, 159] width 35 height 2
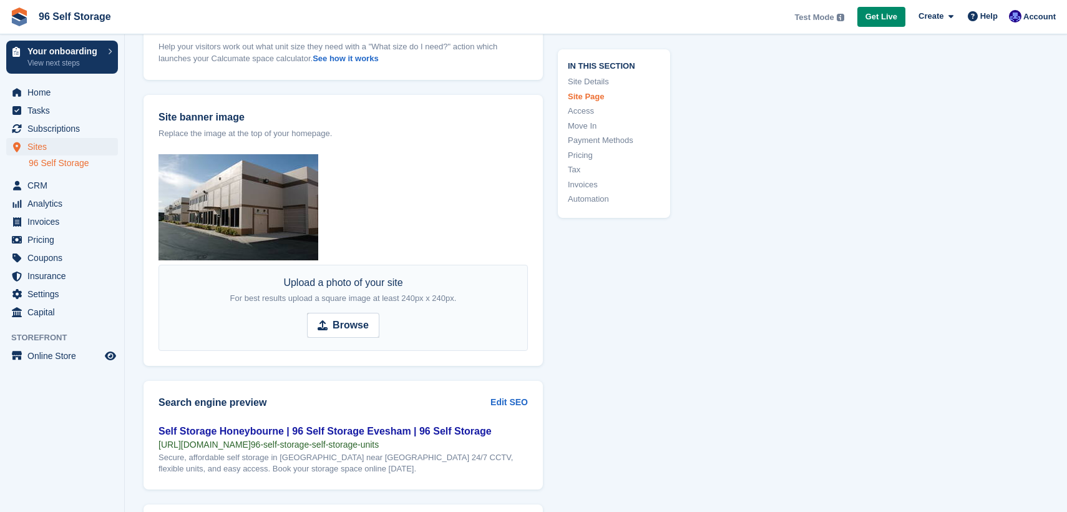
scroll to position [1415, 0]
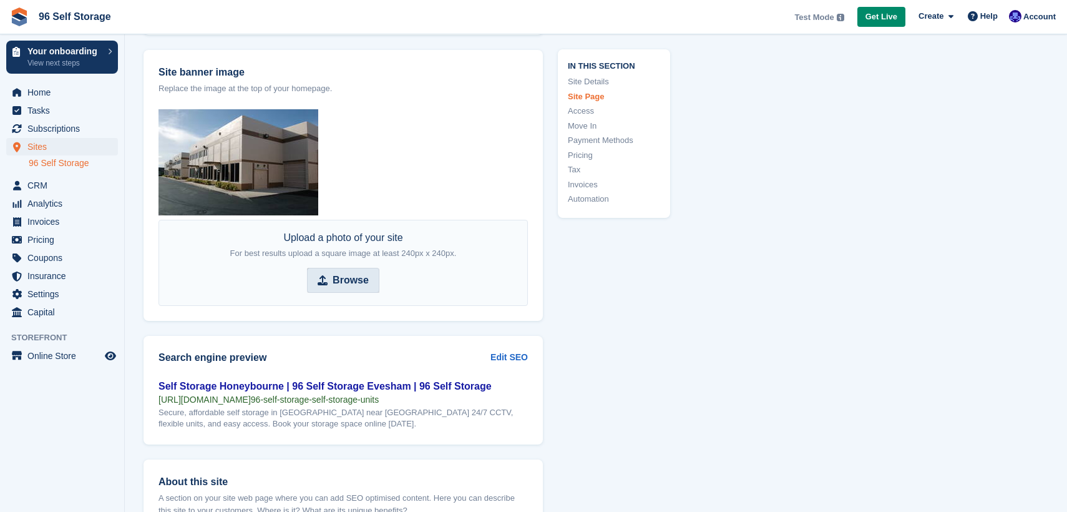
click at [356, 284] on strong "Browse" at bounding box center [351, 280] width 36 height 15
click at [356, 284] on input "Browse" at bounding box center [343, 280] width 72 height 25
type input "**********"
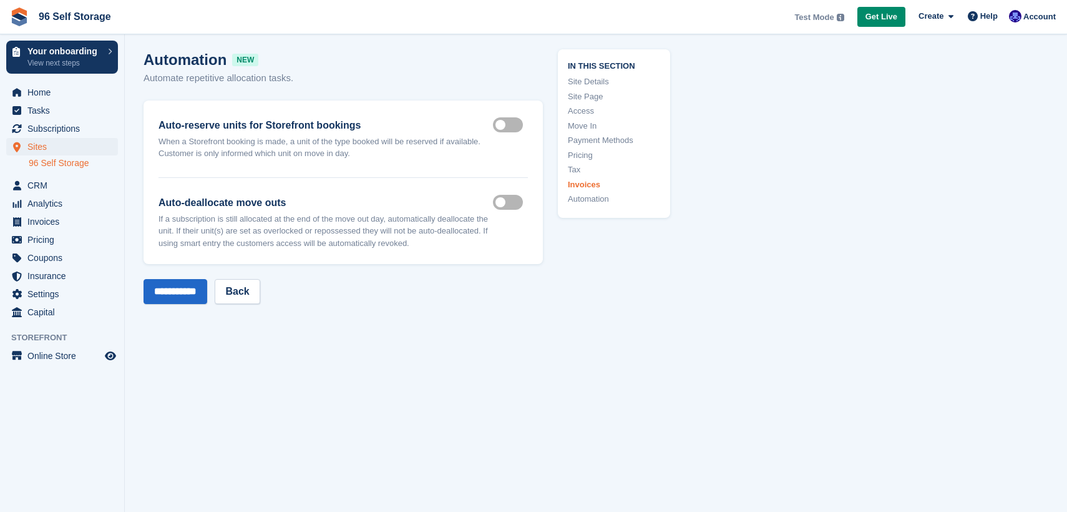
scroll to position [4899, 0]
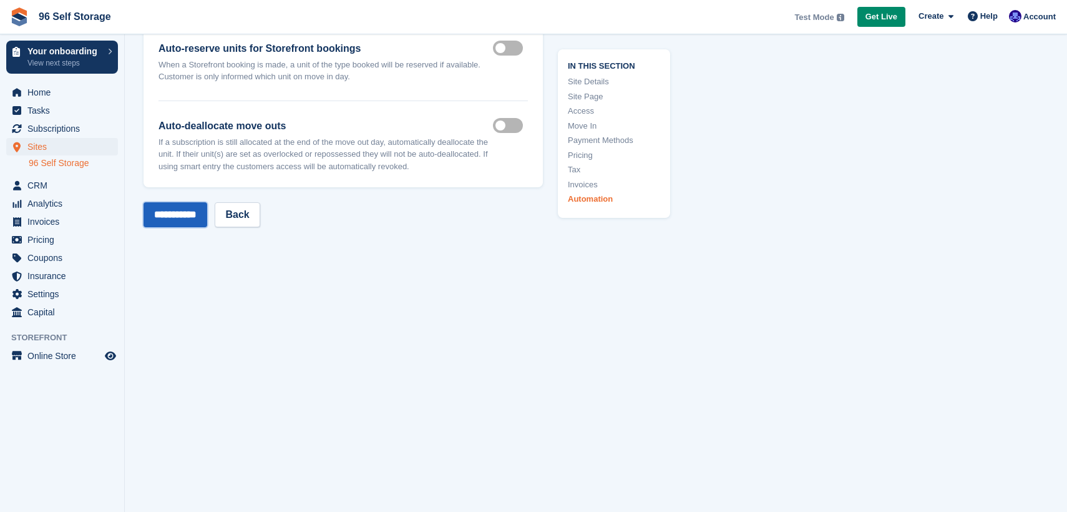
click at [198, 217] on input "**********" at bounding box center [175, 214] width 64 height 25
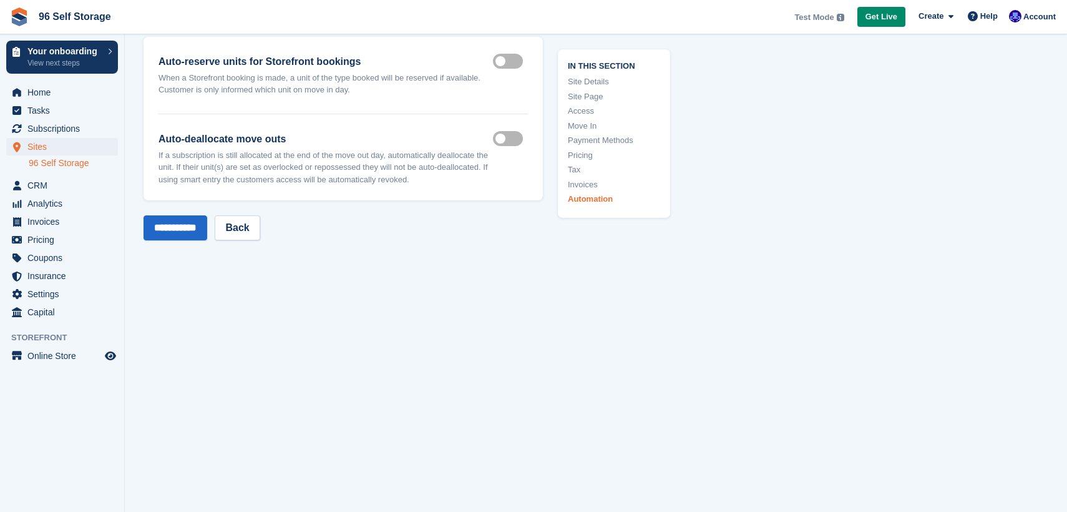
scroll to position [4863, 0]
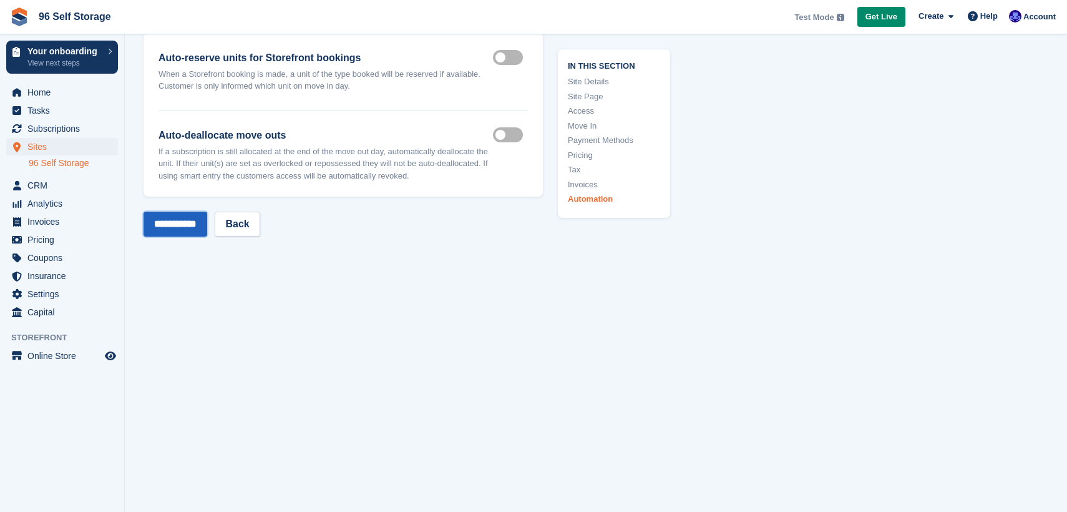
click at [183, 236] on input "**********" at bounding box center [175, 223] width 64 height 25
